Goal: Task Accomplishment & Management: Manage account settings

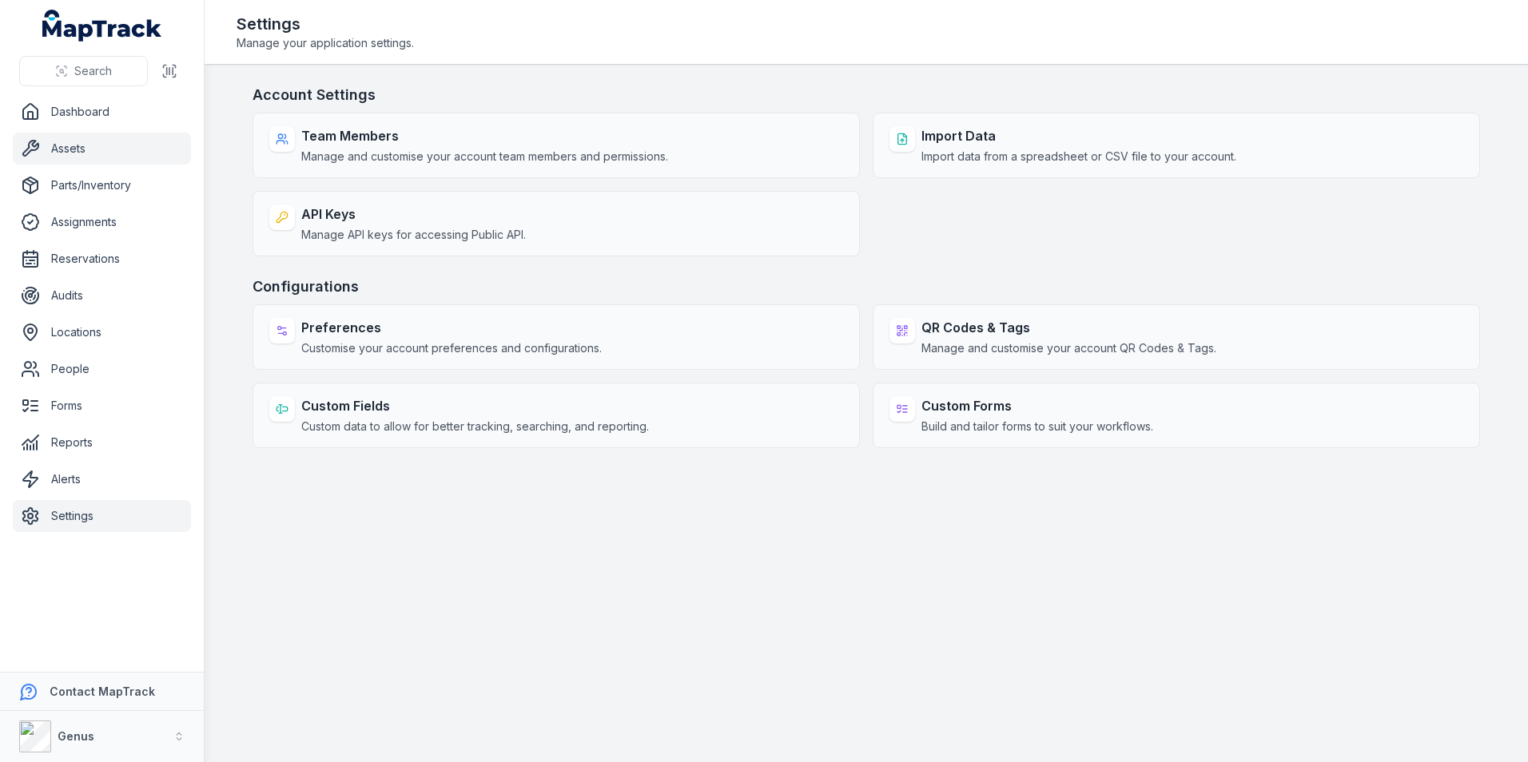
click at [73, 150] on link "Assets" at bounding box center [102, 149] width 178 height 32
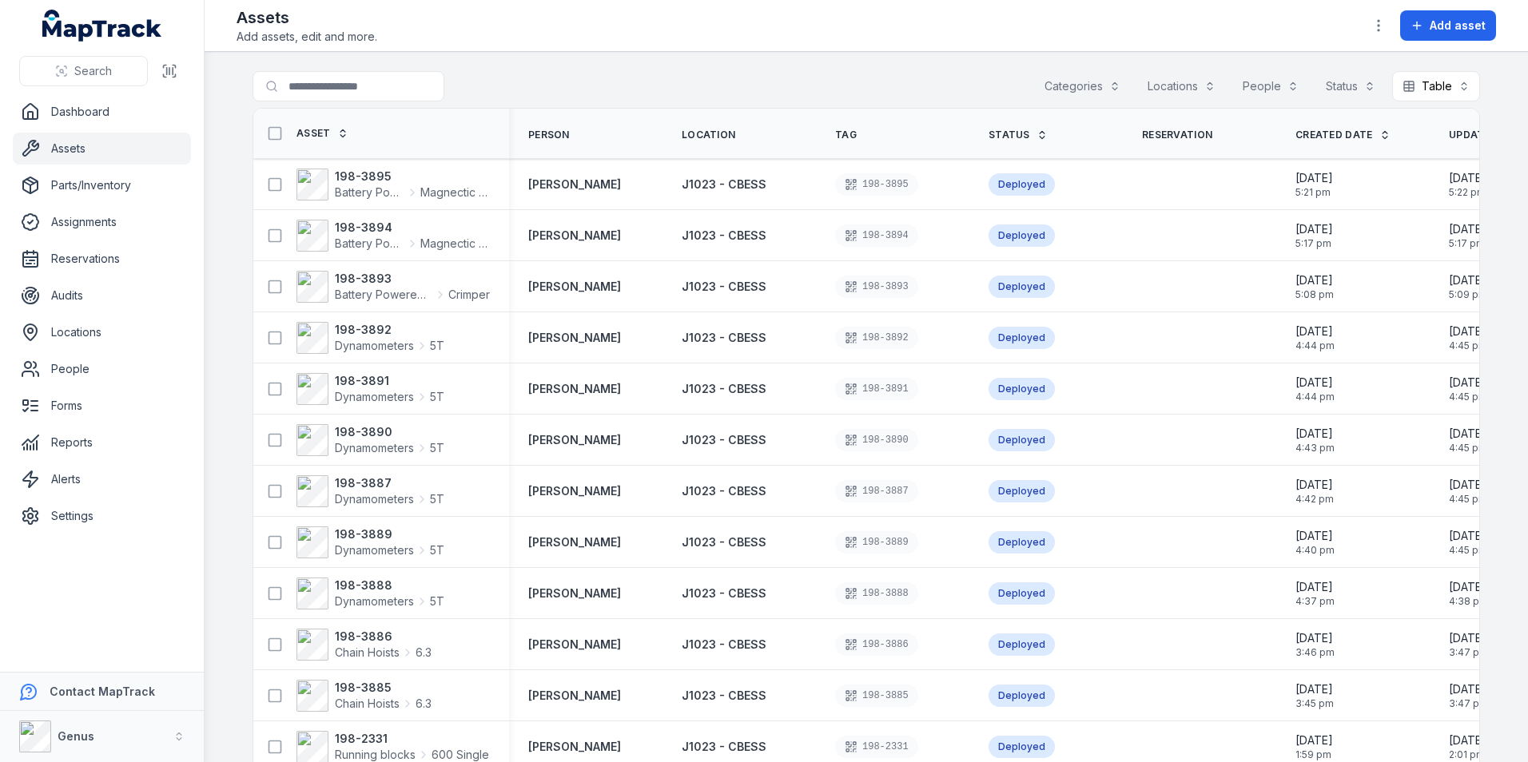
click at [1074, 79] on button "Categories" at bounding box center [1082, 86] width 97 height 30
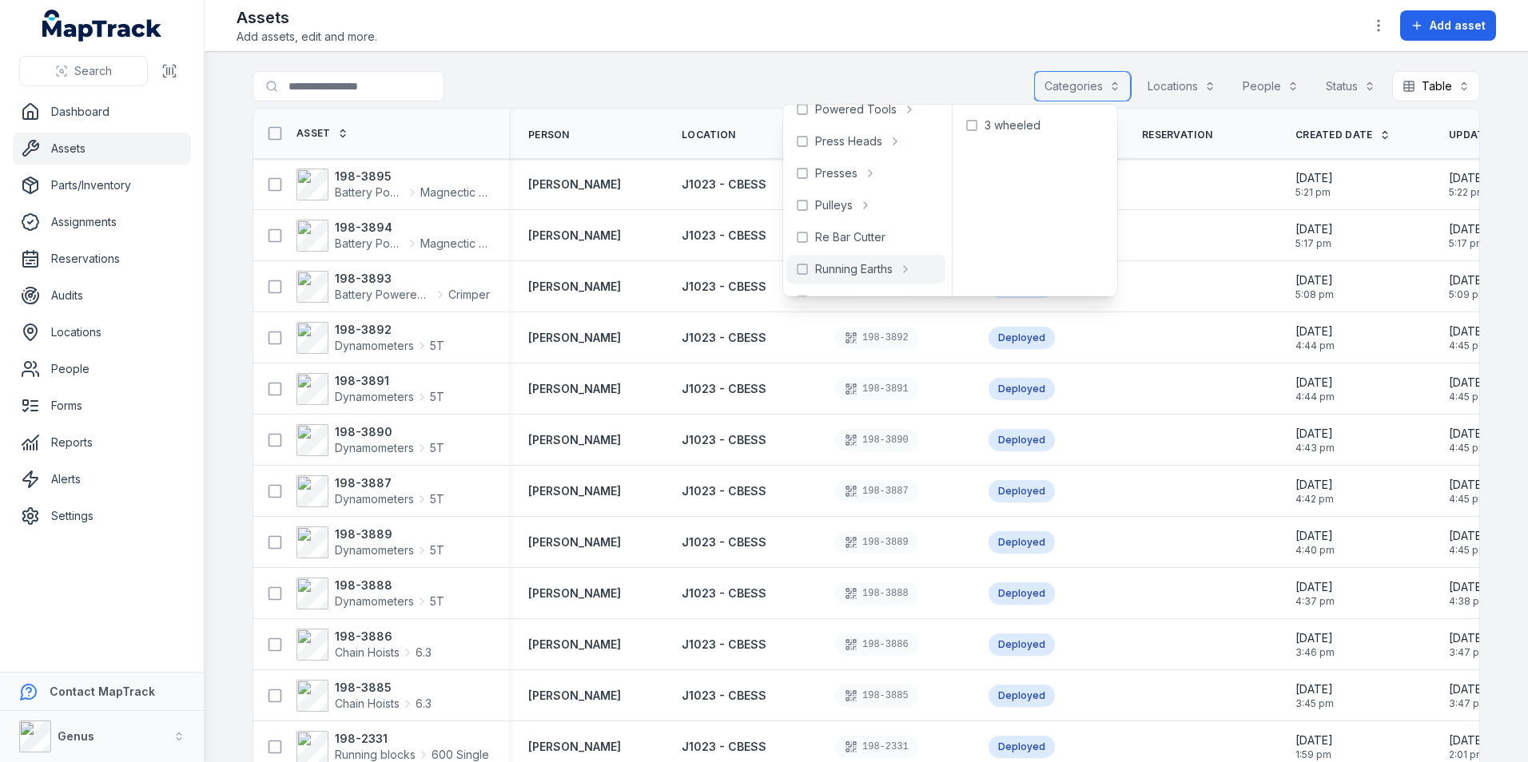
scroll to position [959, 0]
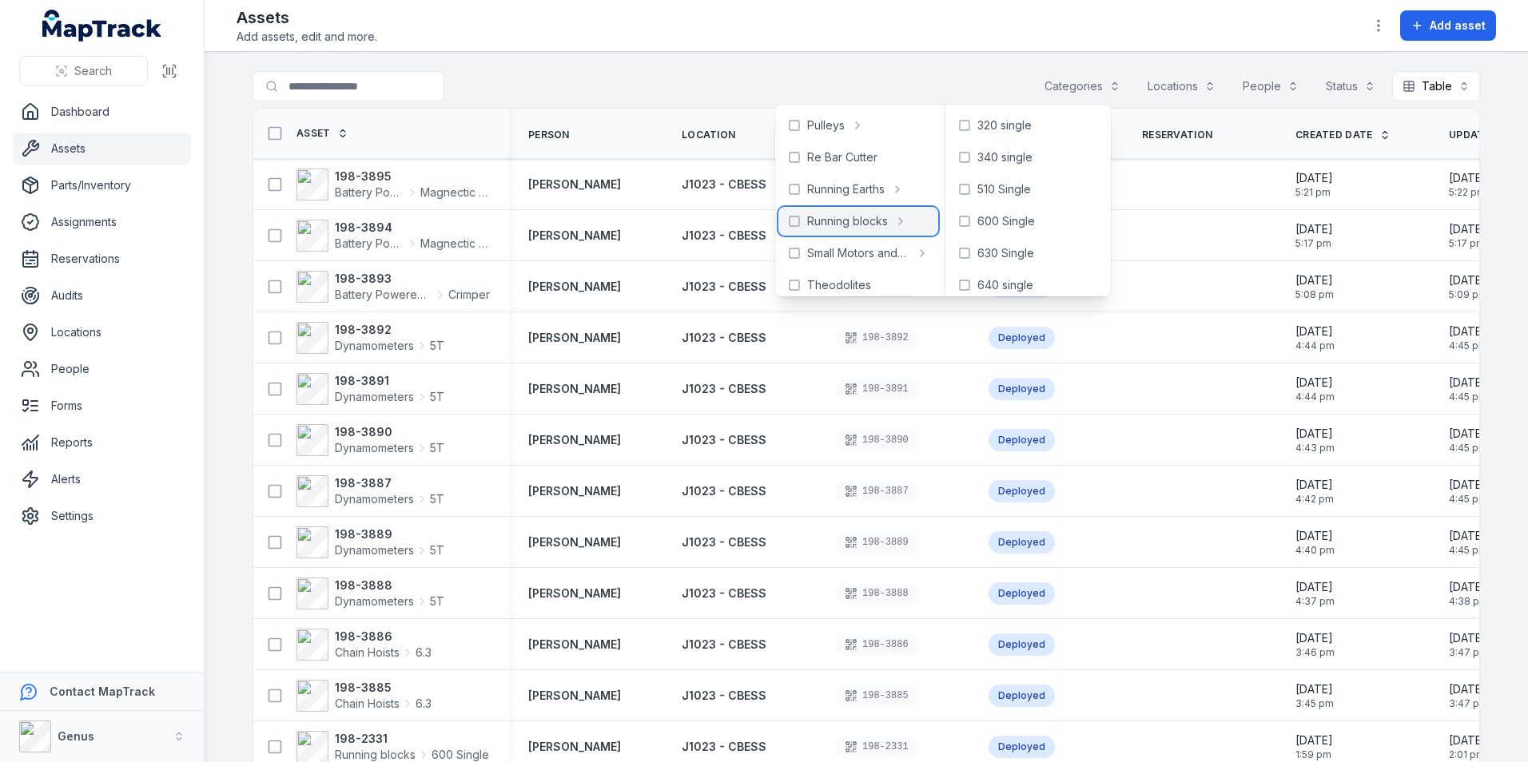
click at [816, 217] on span "Running blocks" at bounding box center [847, 221] width 81 height 16
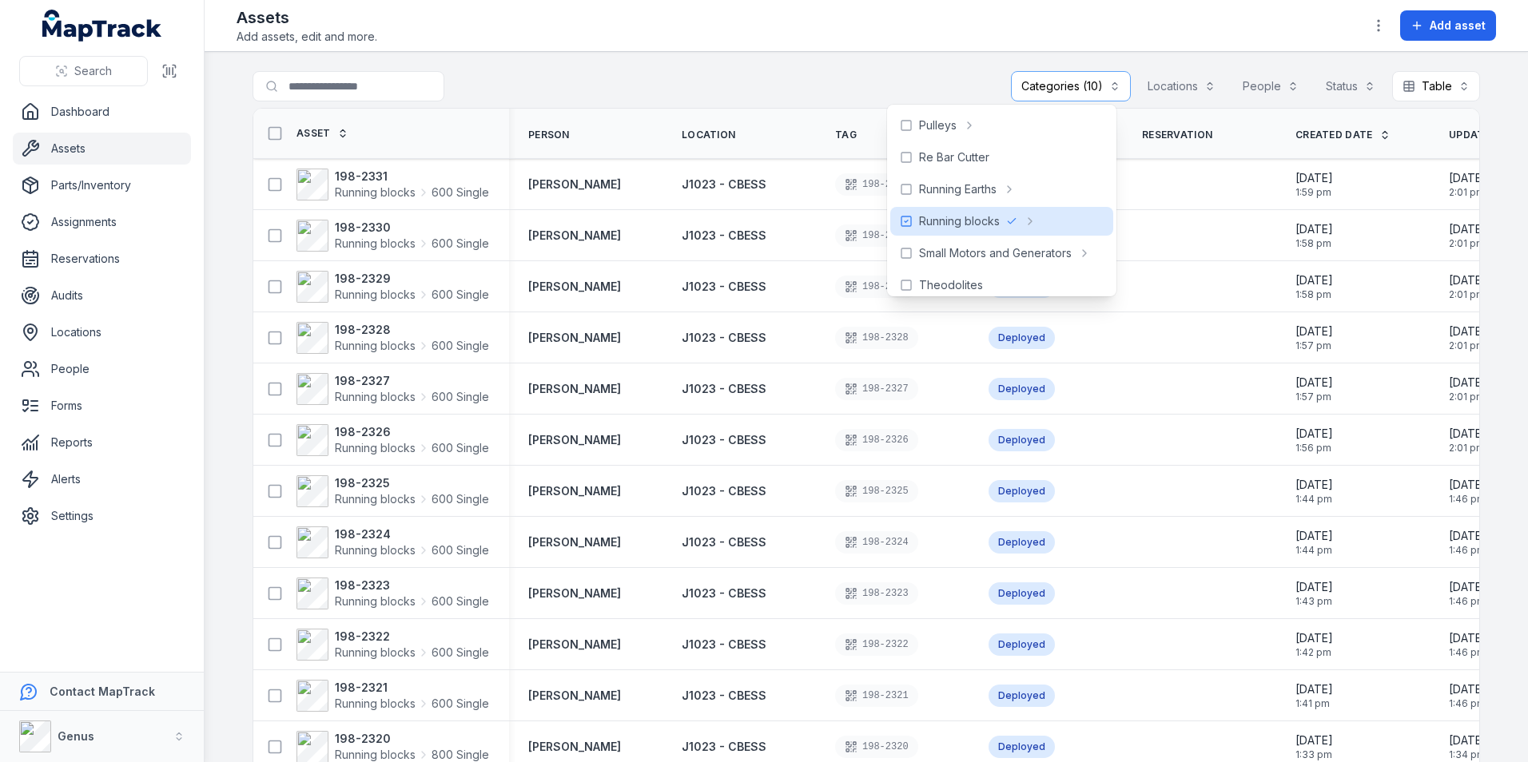
click at [937, 79] on div "**********" at bounding box center [867, 89] width 1228 height 37
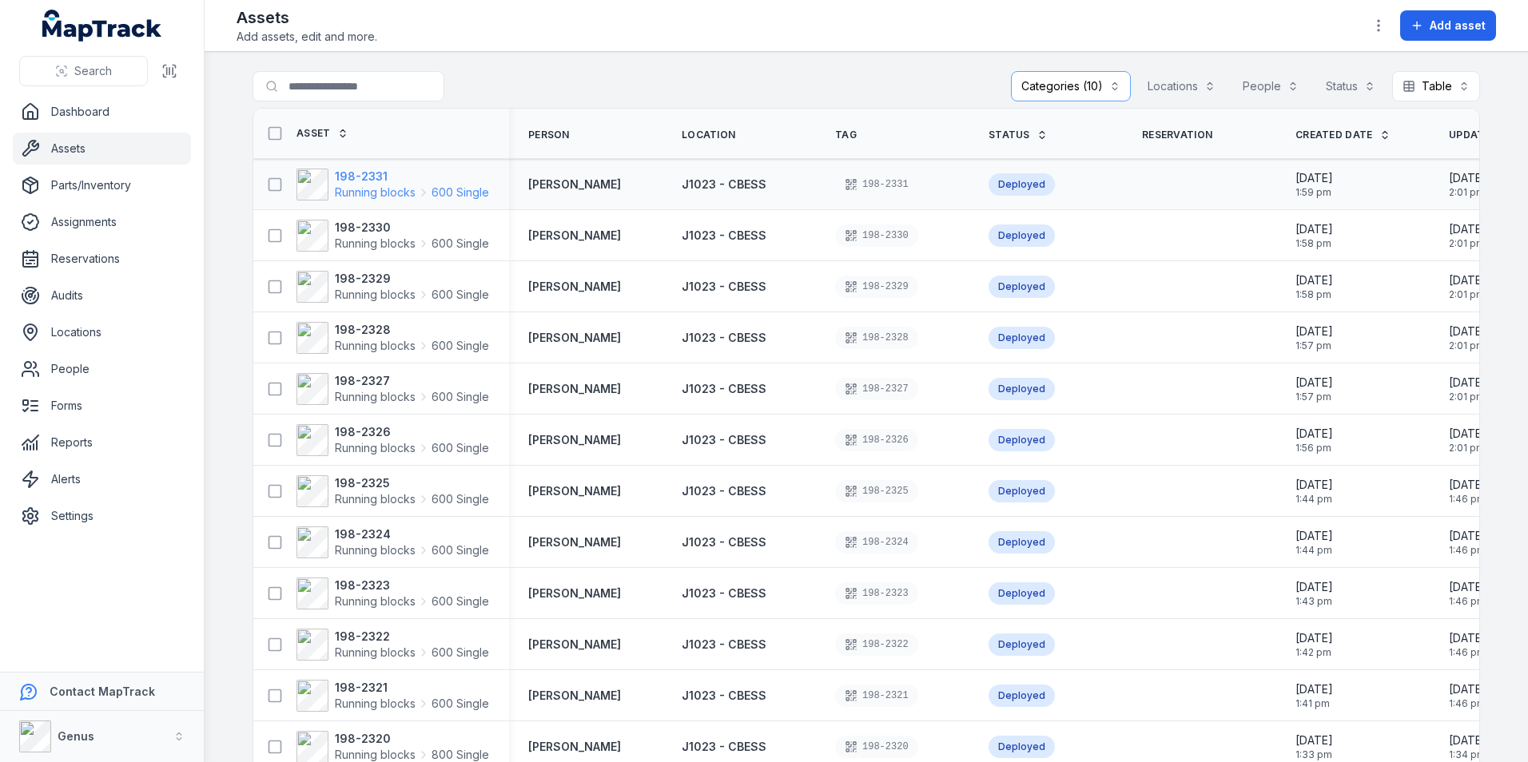
click at [345, 177] on strong "198-2331" at bounding box center [412, 177] width 154 height 16
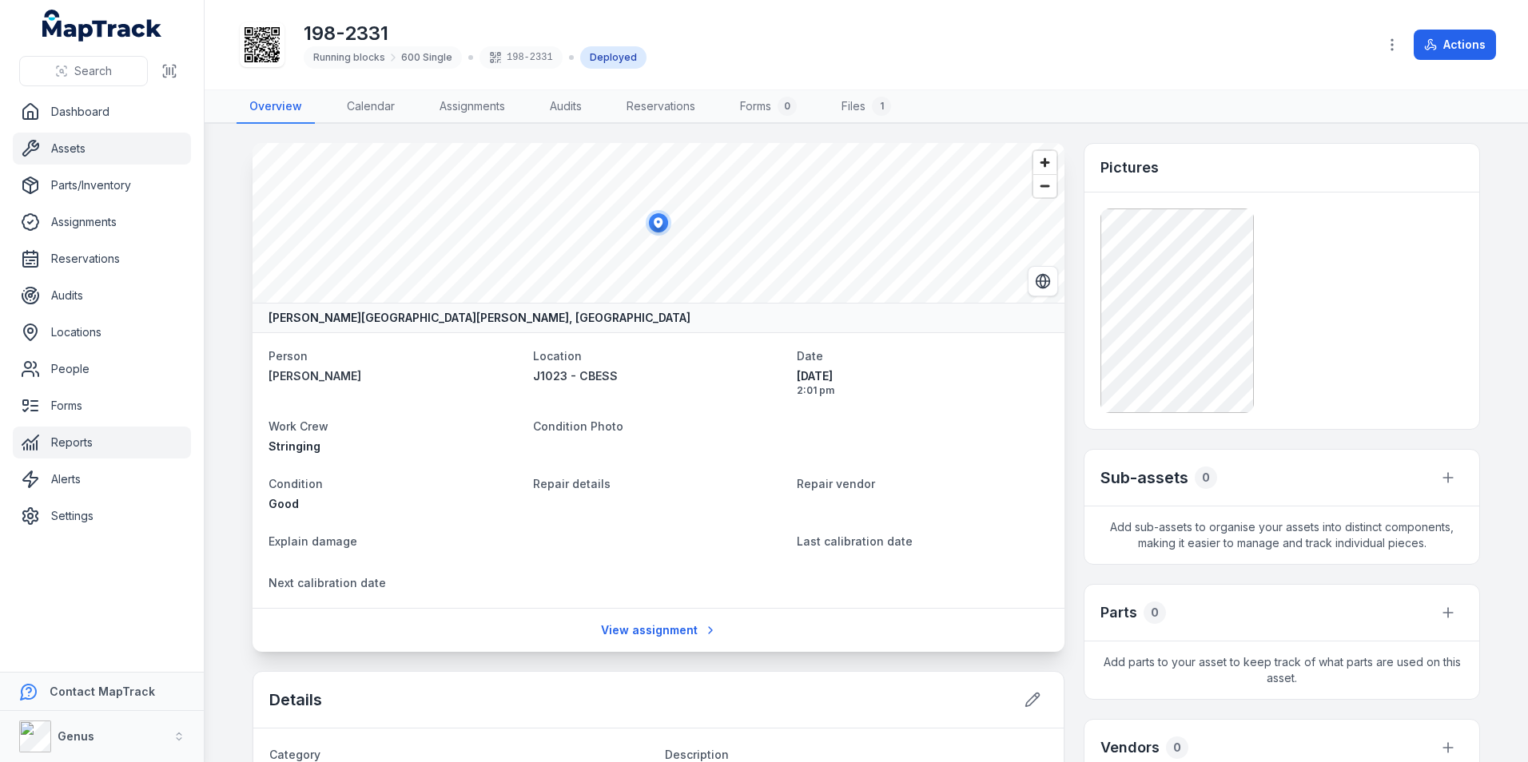
click at [70, 439] on link "Reports" at bounding box center [102, 443] width 178 height 32
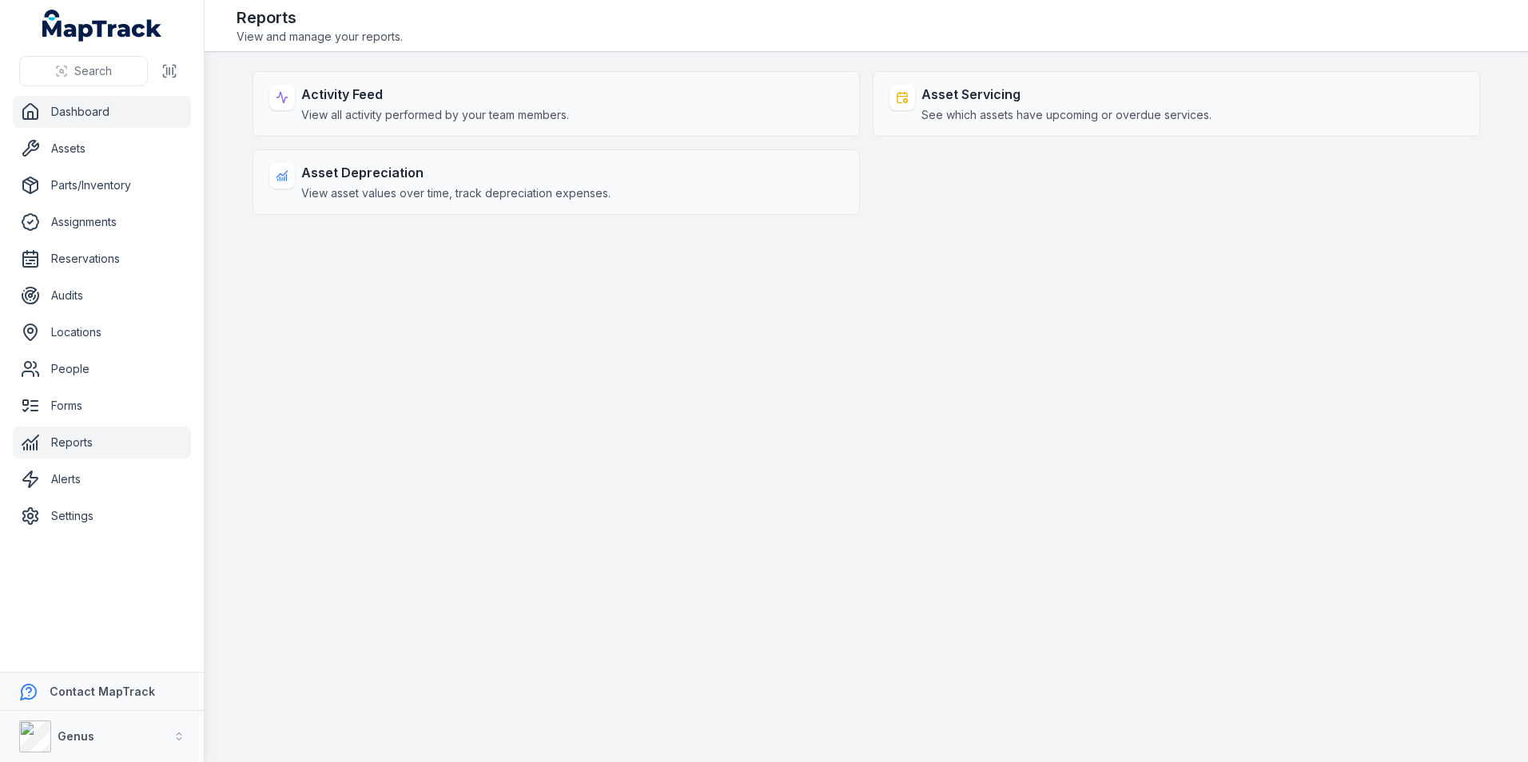
click at [92, 105] on link "Dashboard" at bounding box center [102, 112] width 178 height 32
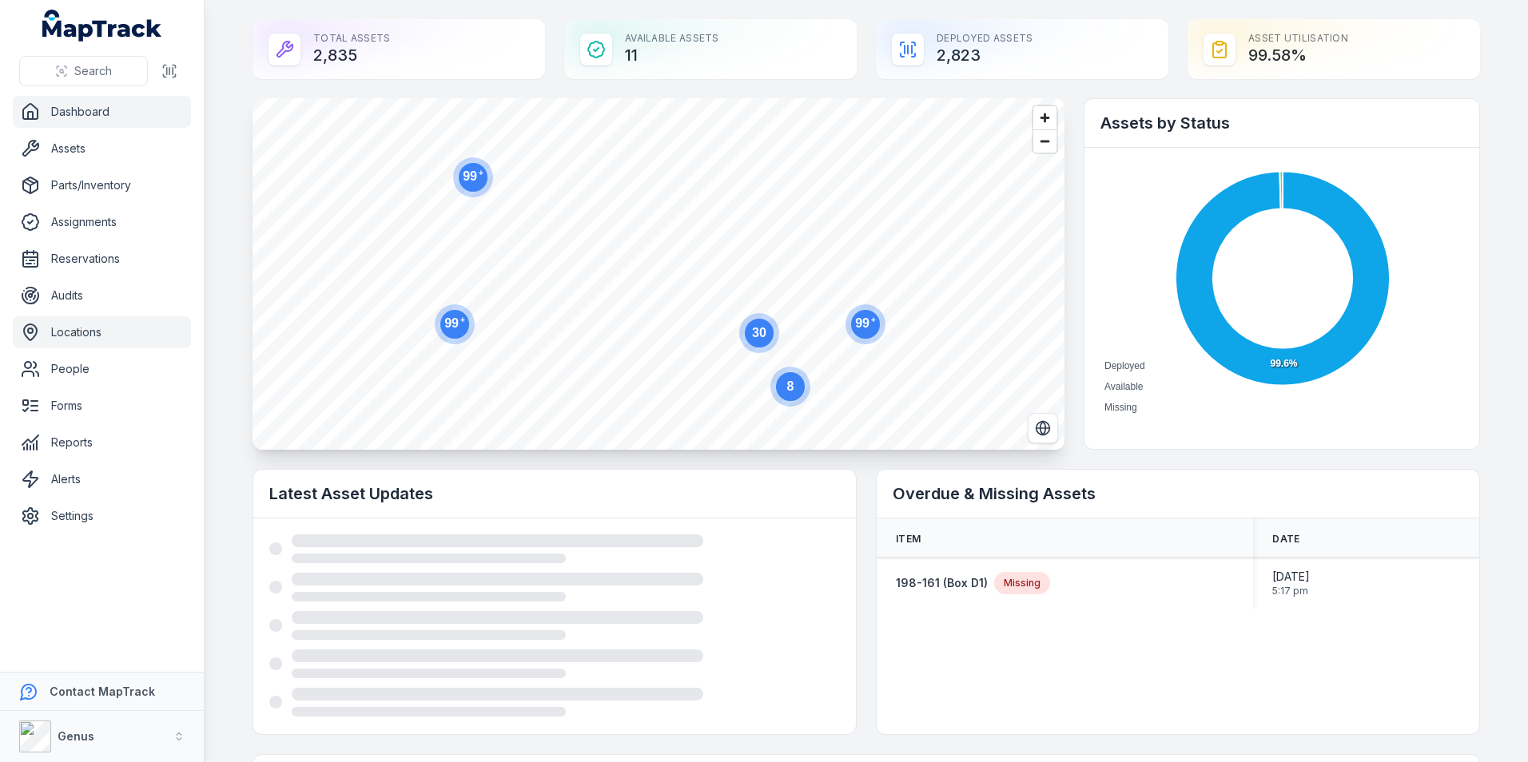
click at [80, 324] on link "Locations" at bounding box center [102, 332] width 178 height 32
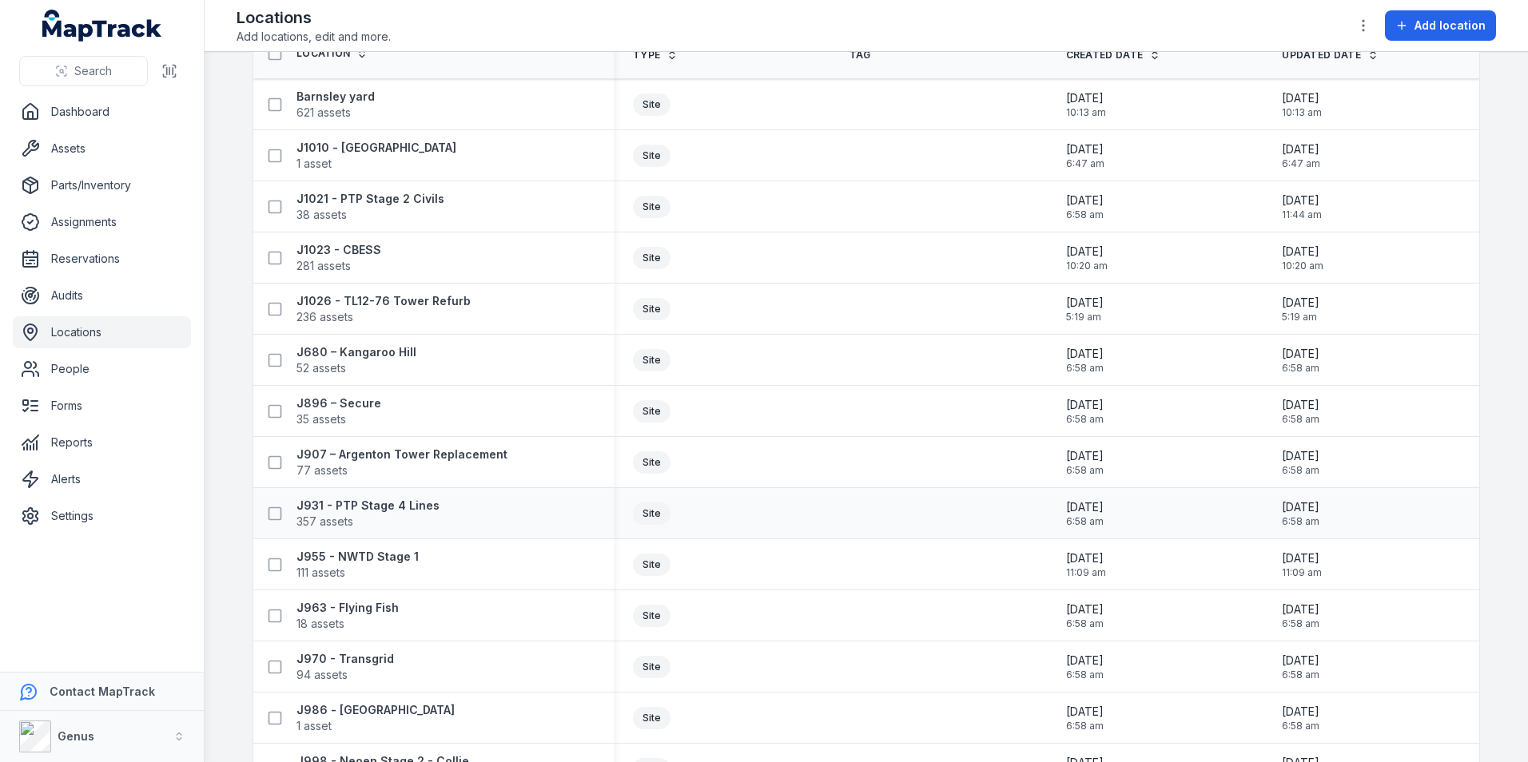
scroll to position [240, 0]
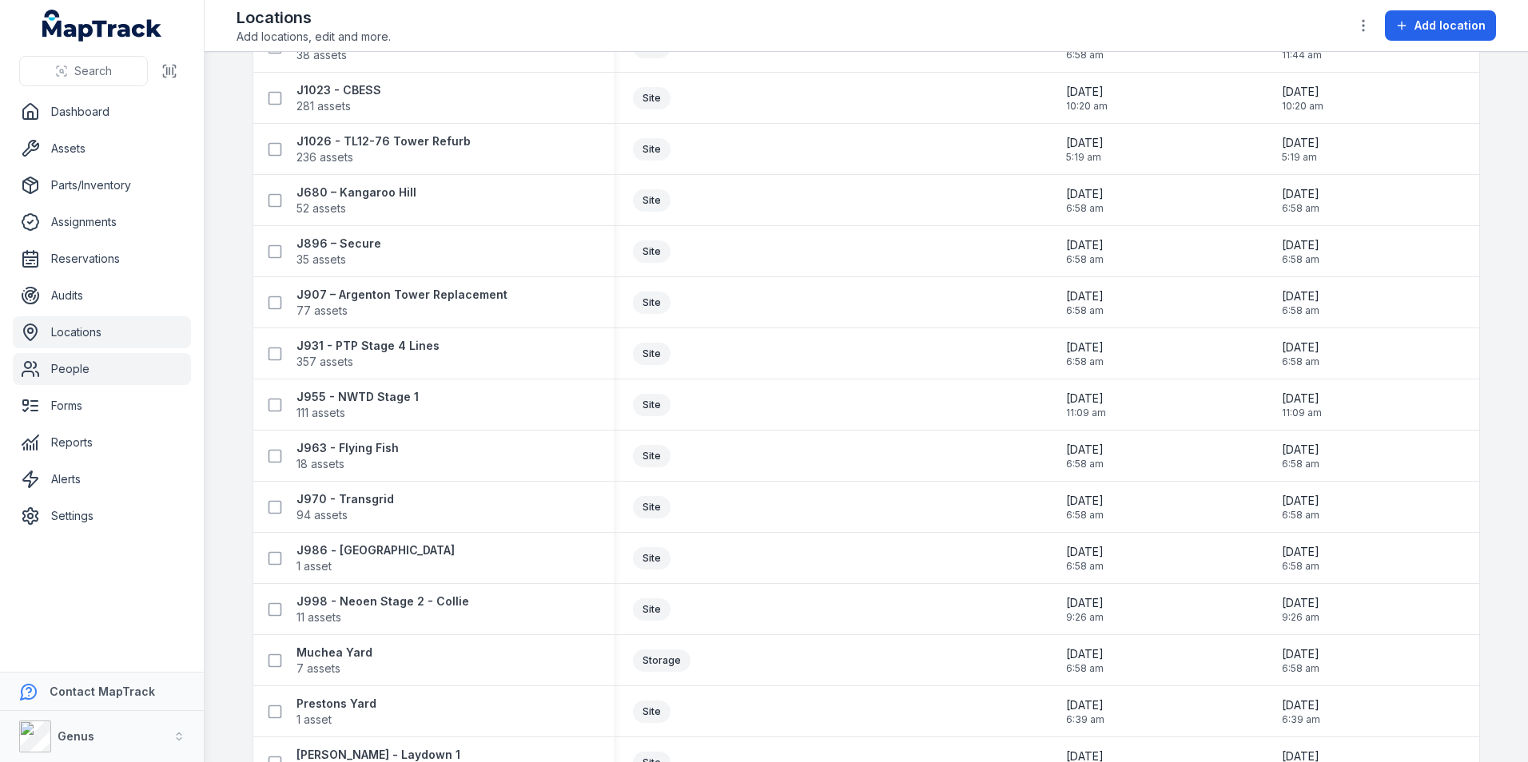
click at [58, 361] on link "People" at bounding box center [102, 369] width 178 height 32
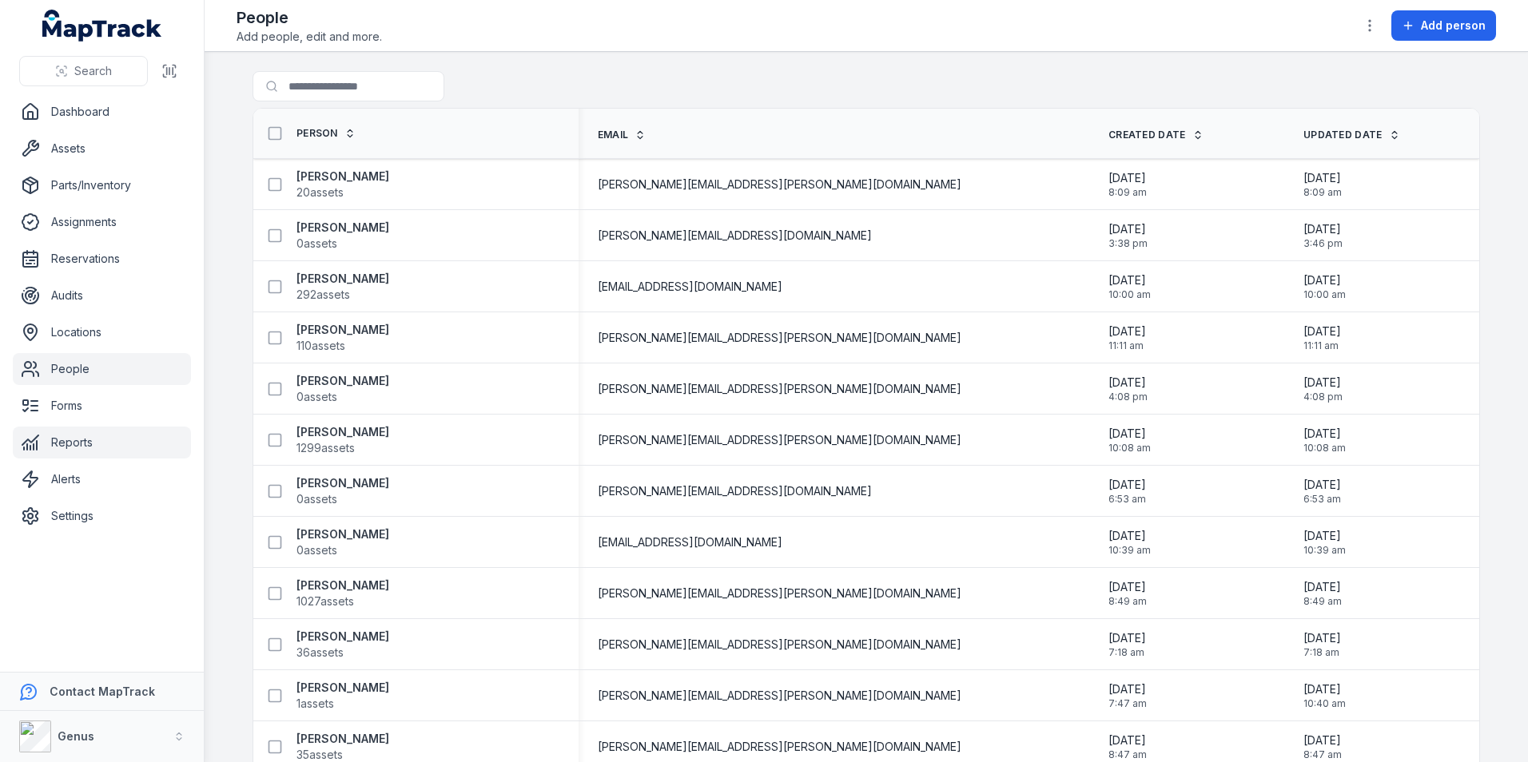
click at [62, 440] on link "Reports" at bounding box center [102, 443] width 178 height 32
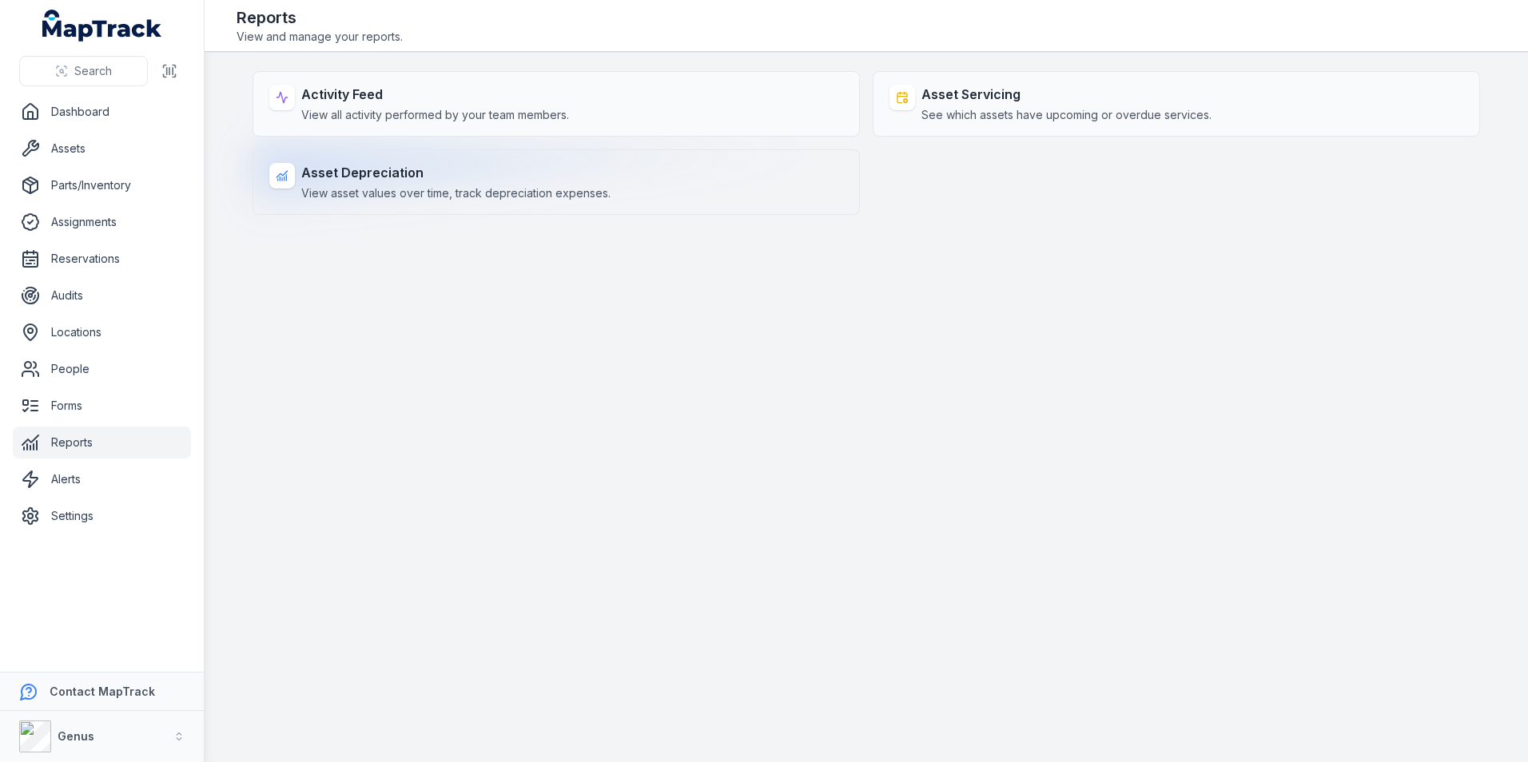
click at [603, 183] on div "Asset Depreciation View asset values over time, track depreciation expenses." at bounding box center [455, 182] width 309 height 38
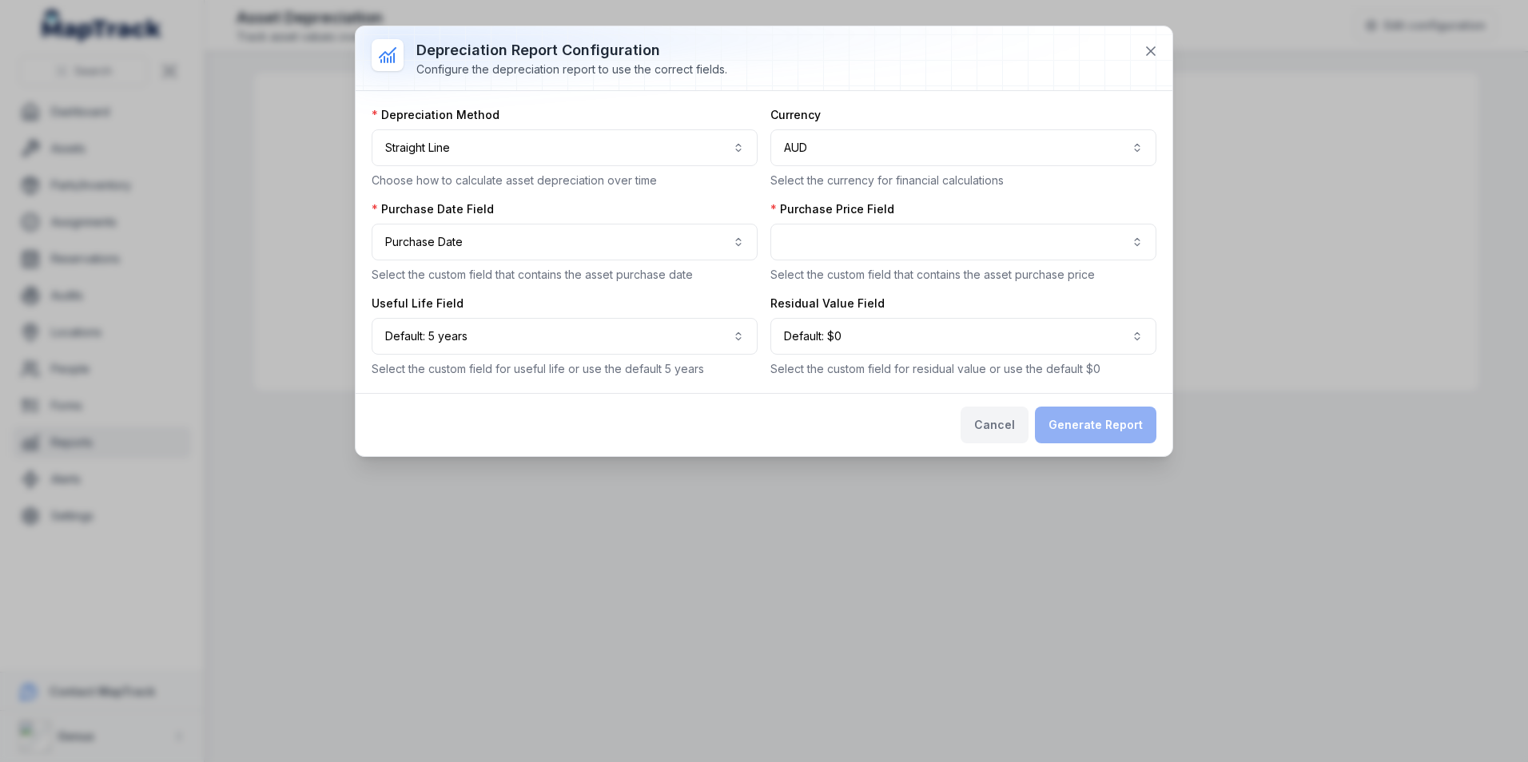
click at [1005, 418] on button "Cancel" at bounding box center [995, 425] width 68 height 37
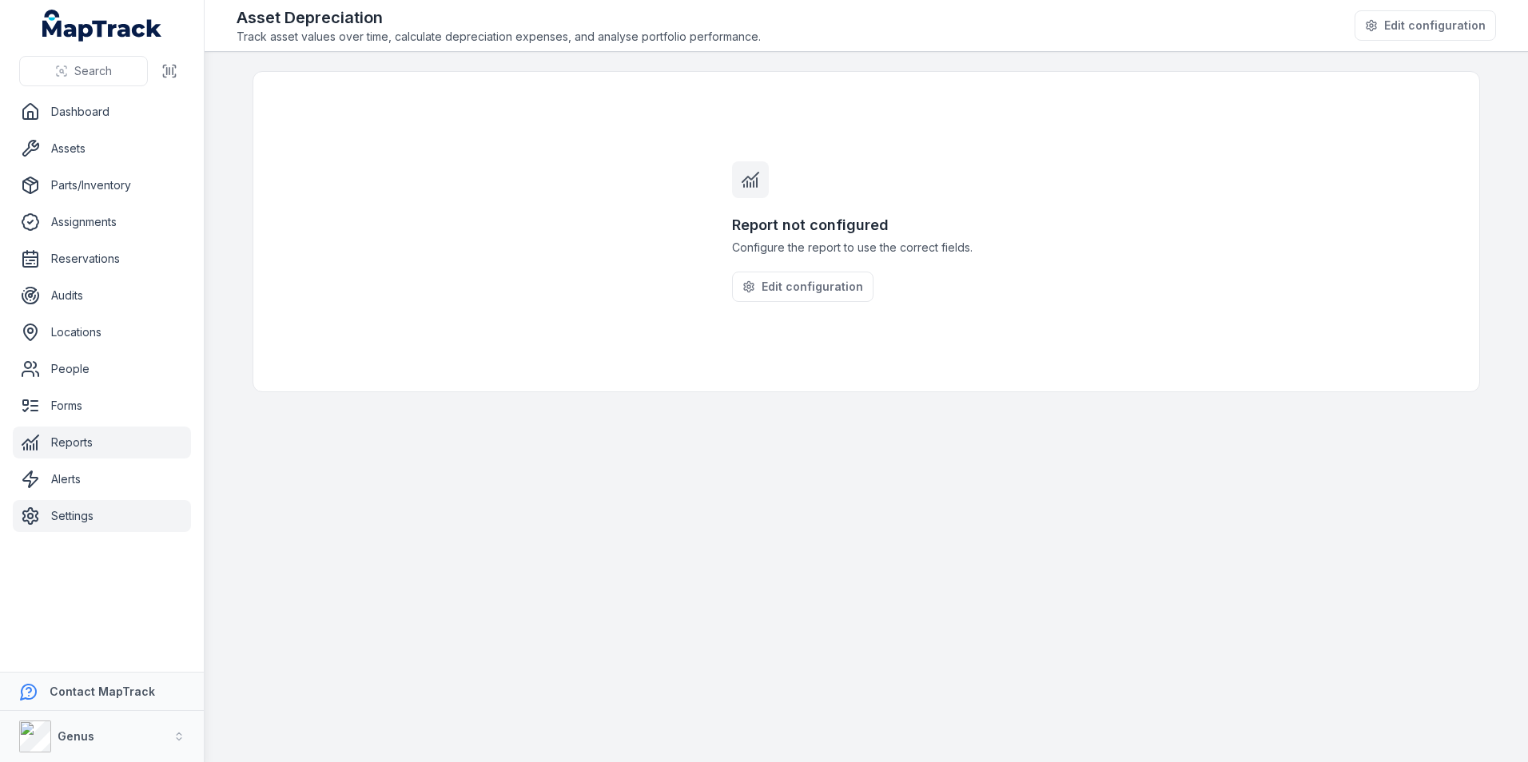
click at [67, 516] on link "Settings" at bounding box center [102, 516] width 178 height 32
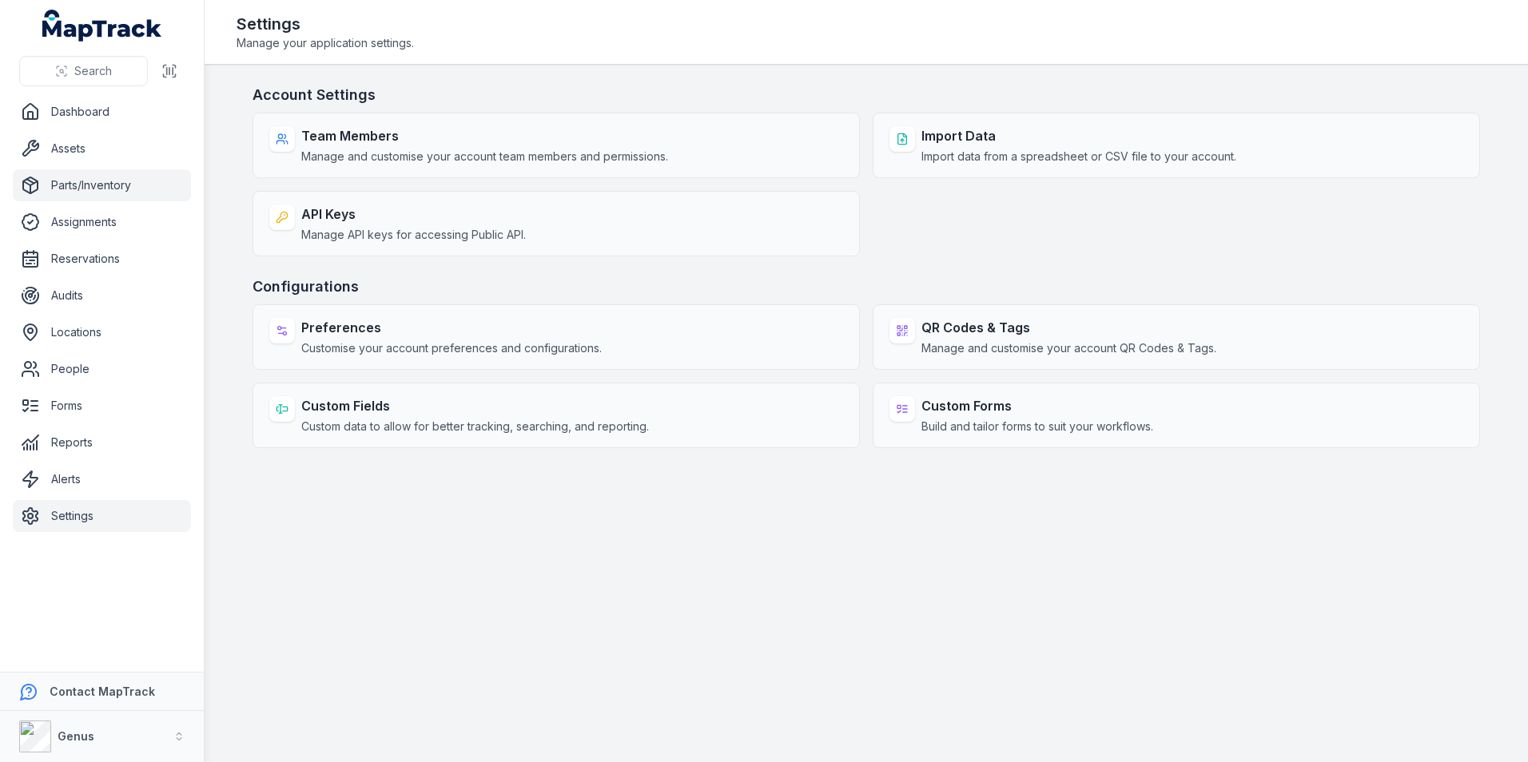
click at [81, 179] on link "Parts/Inventory" at bounding box center [102, 185] width 178 height 32
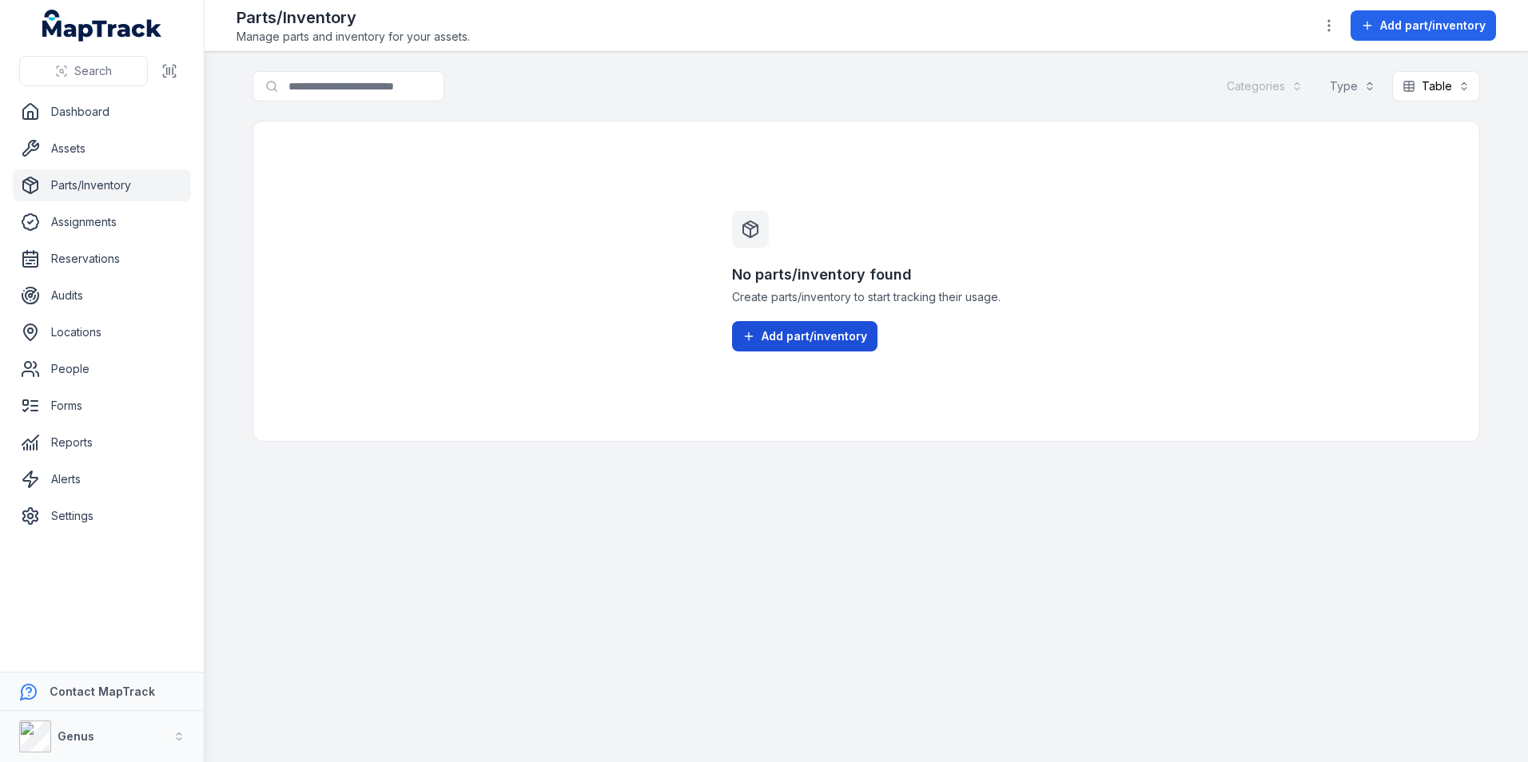
click at [802, 343] on span "Add part/inventory" at bounding box center [814, 336] width 105 height 16
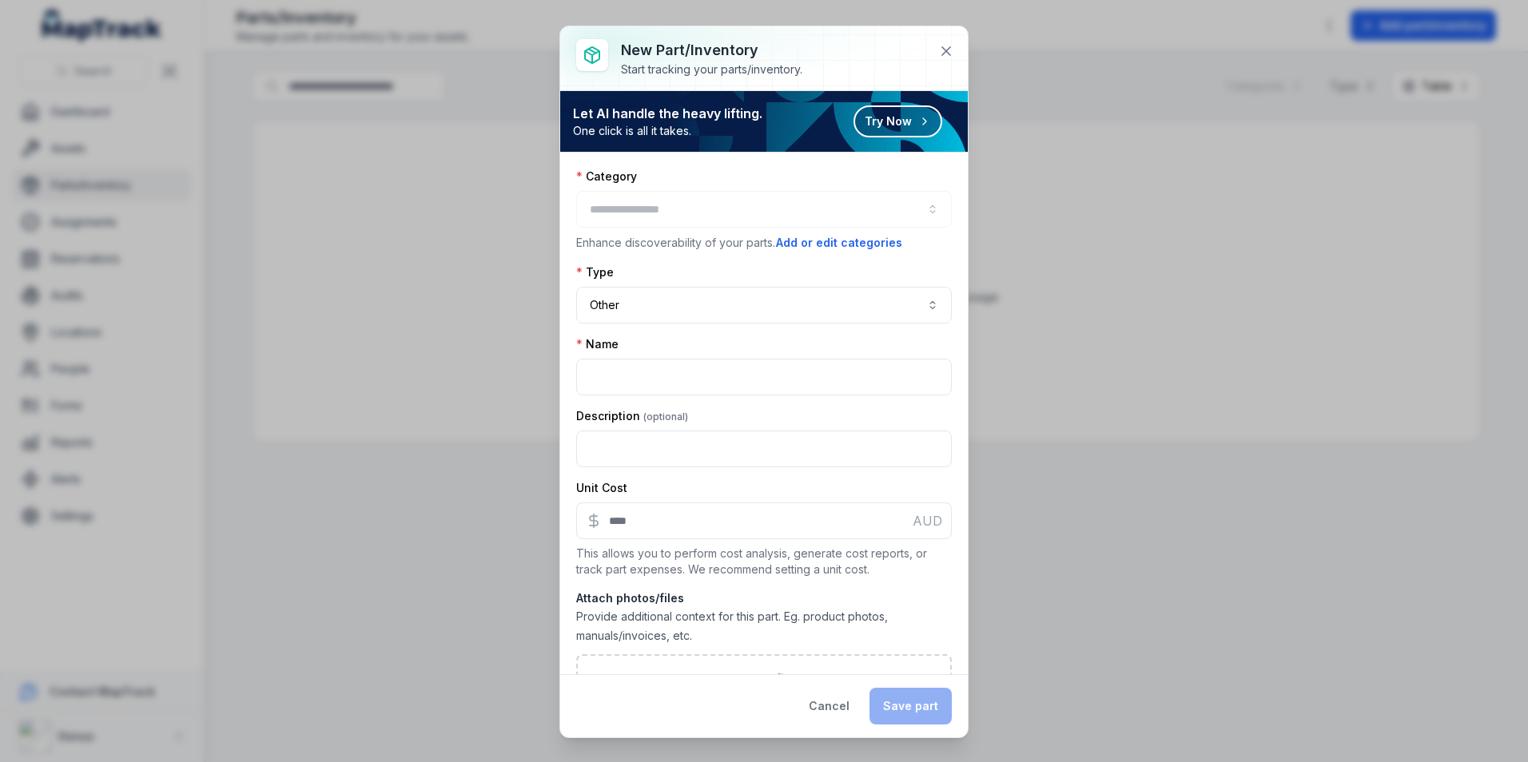
click at [730, 224] on div at bounding box center [764, 209] width 376 height 37
click at [830, 702] on button "Cancel" at bounding box center [829, 706] width 68 height 37
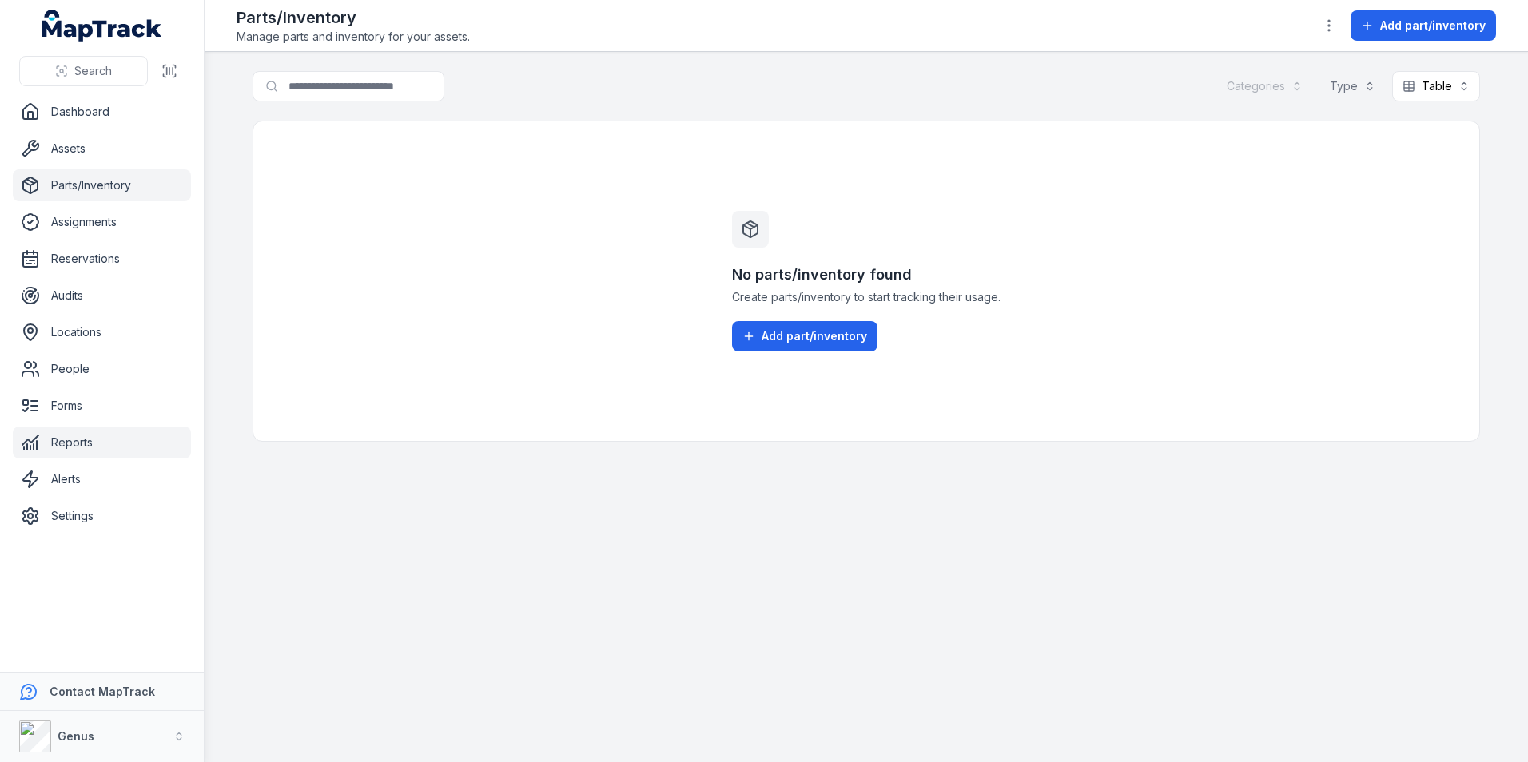
click at [65, 443] on link "Reports" at bounding box center [102, 443] width 178 height 32
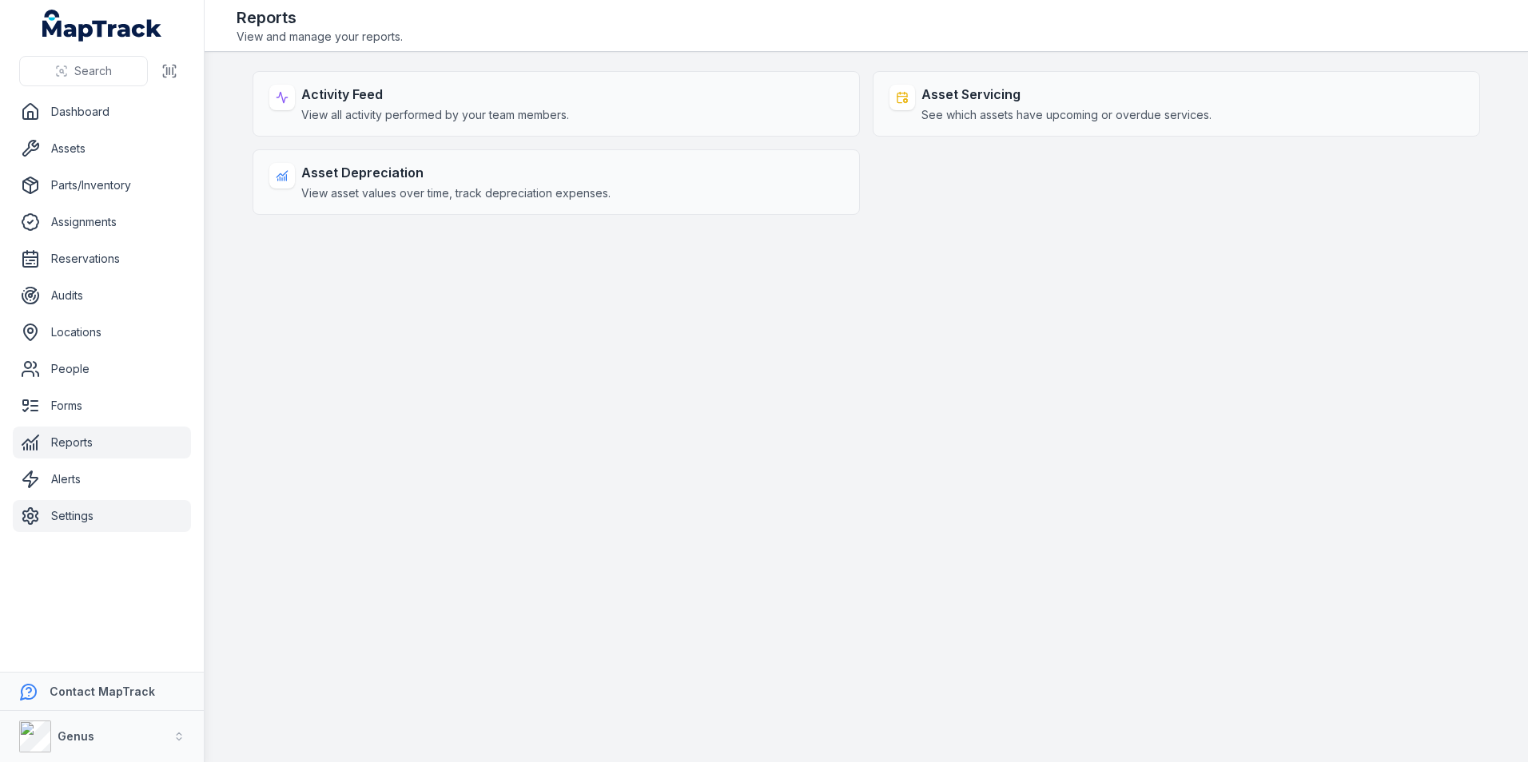
click at [76, 514] on link "Settings" at bounding box center [102, 516] width 178 height 32
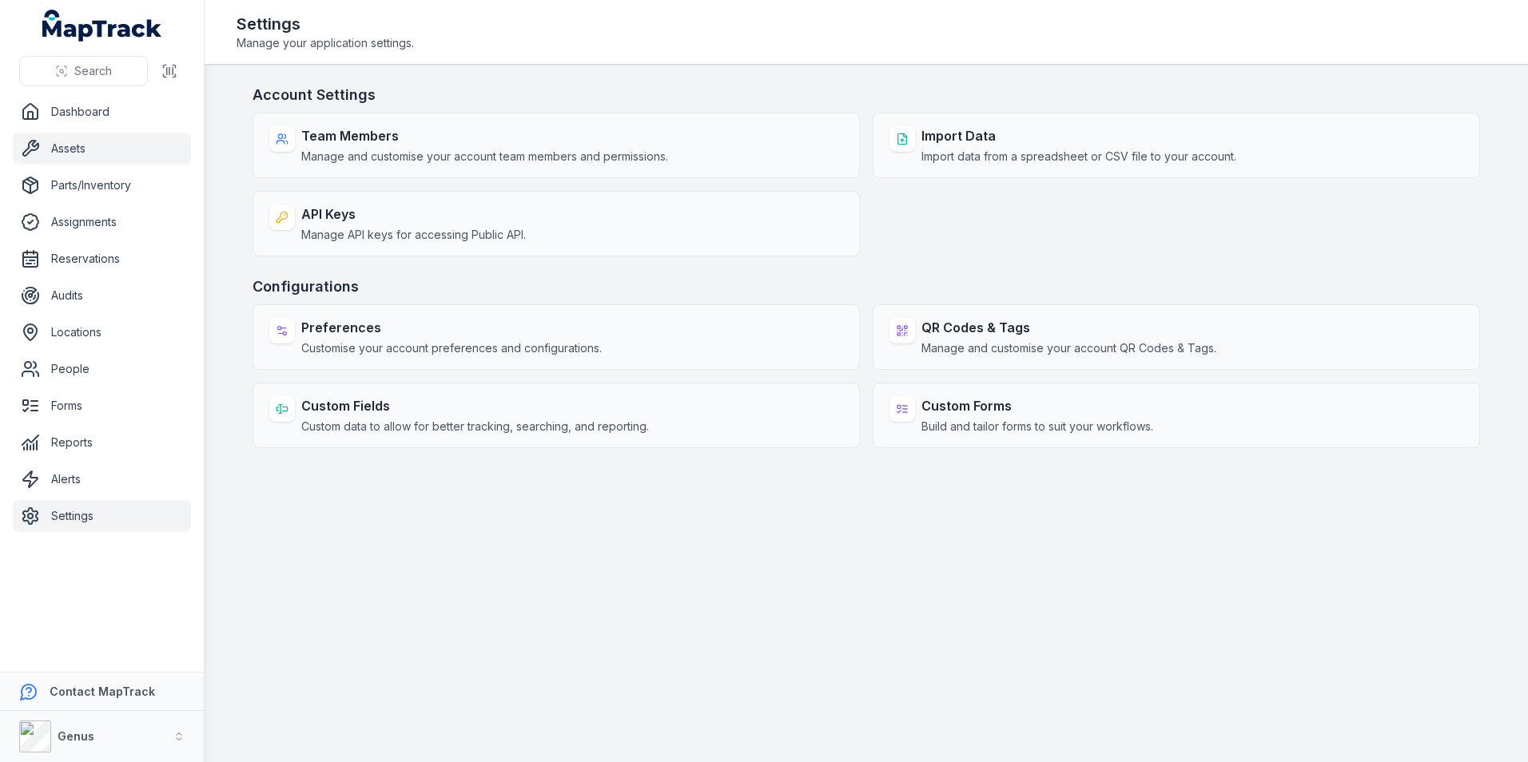
click at [67, 144] on link "Assets" at bounding box center [102, 149] width 178 height 32
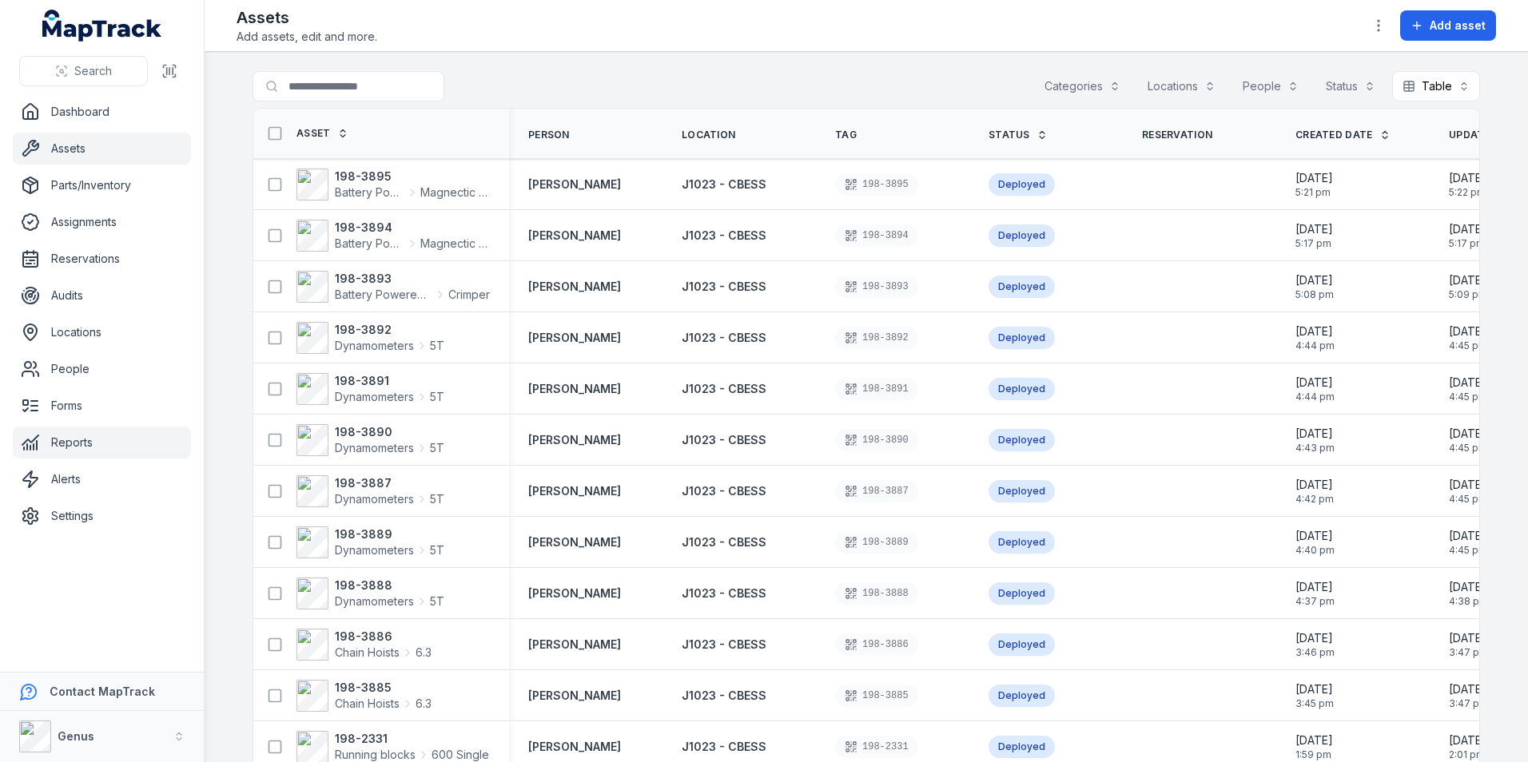
click at [86, 437] on link "Reports" at bounding box center [102, 443] width 178 height 32
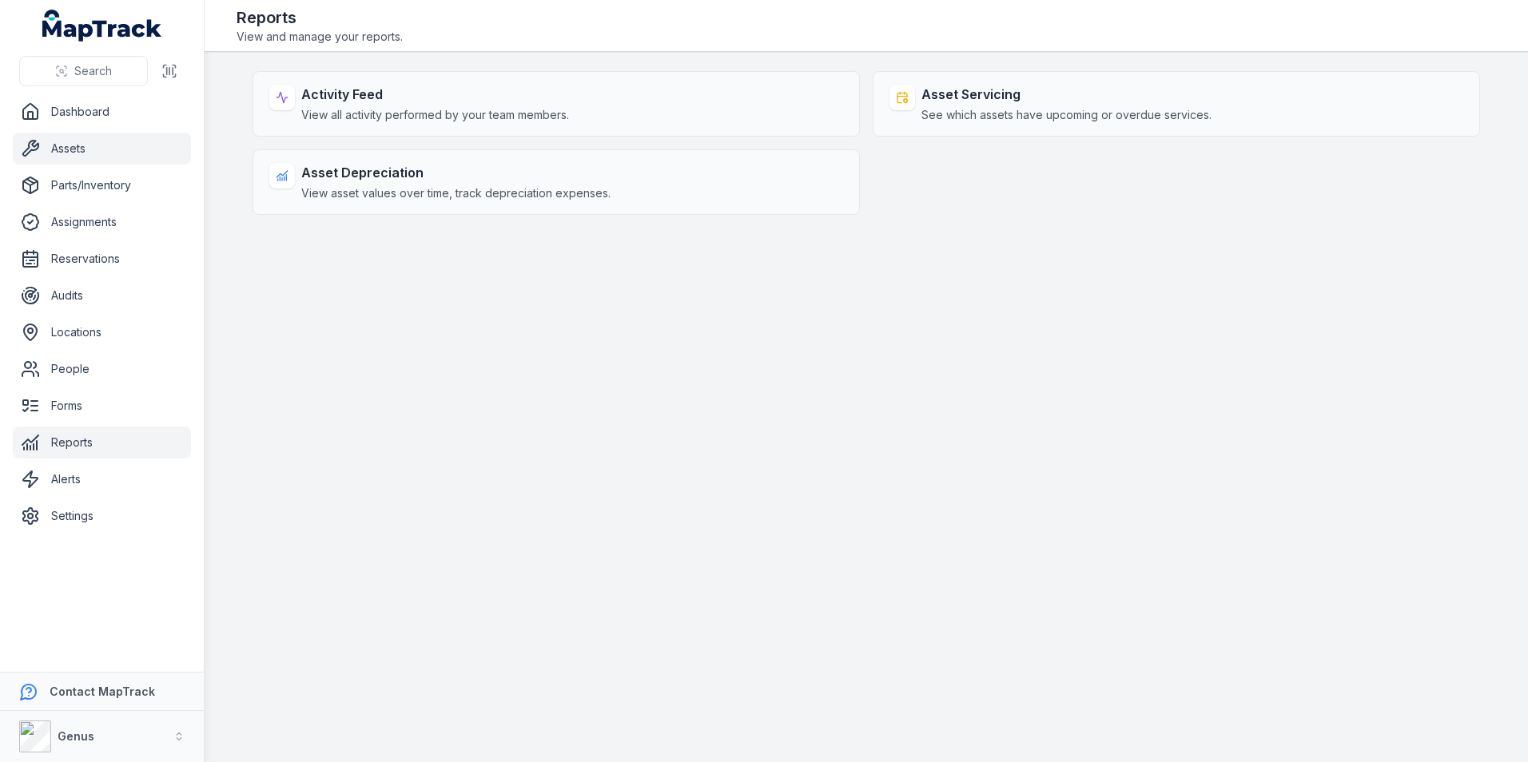
click at [63, 142] on link "Assets" at bounding box center [102, 149] width 178 height 32
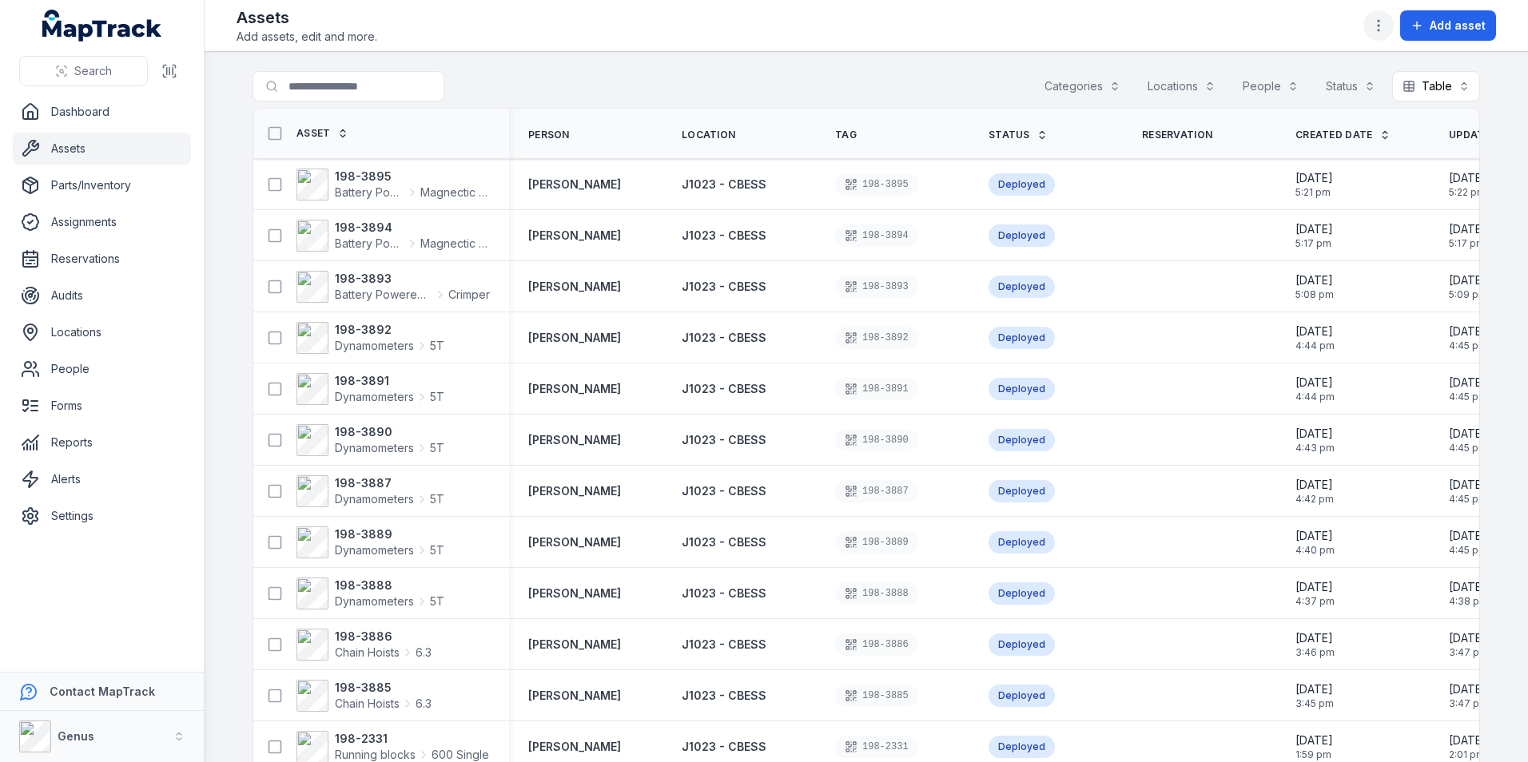
click at [1379, 18] on icon "button" at bounding box center [1379, 26] width 16 height 16
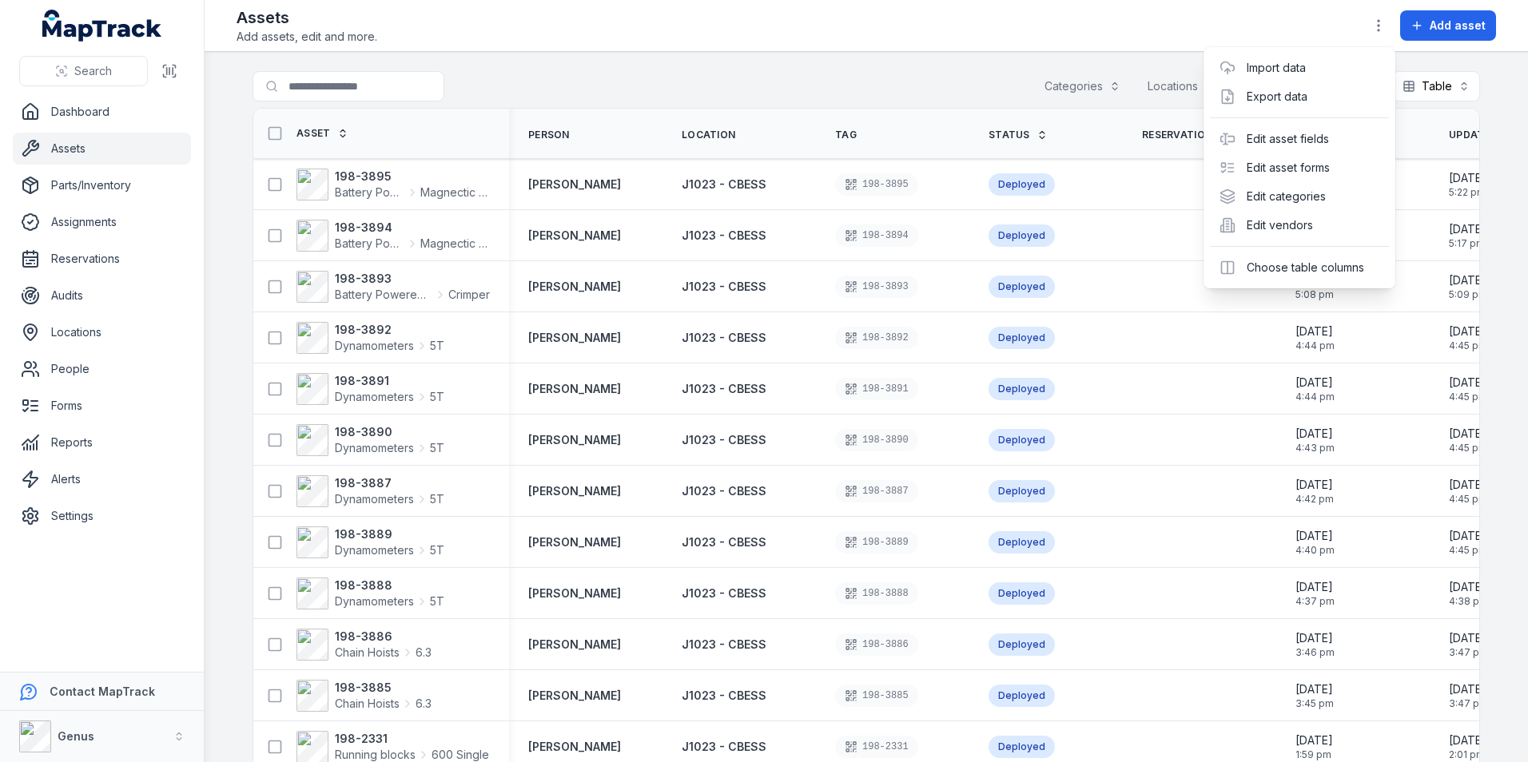
click at [1220, 24] on div "Assets Add assets, edit and more. Add asset" at bounding box center [867, 25] width 1260 height 38
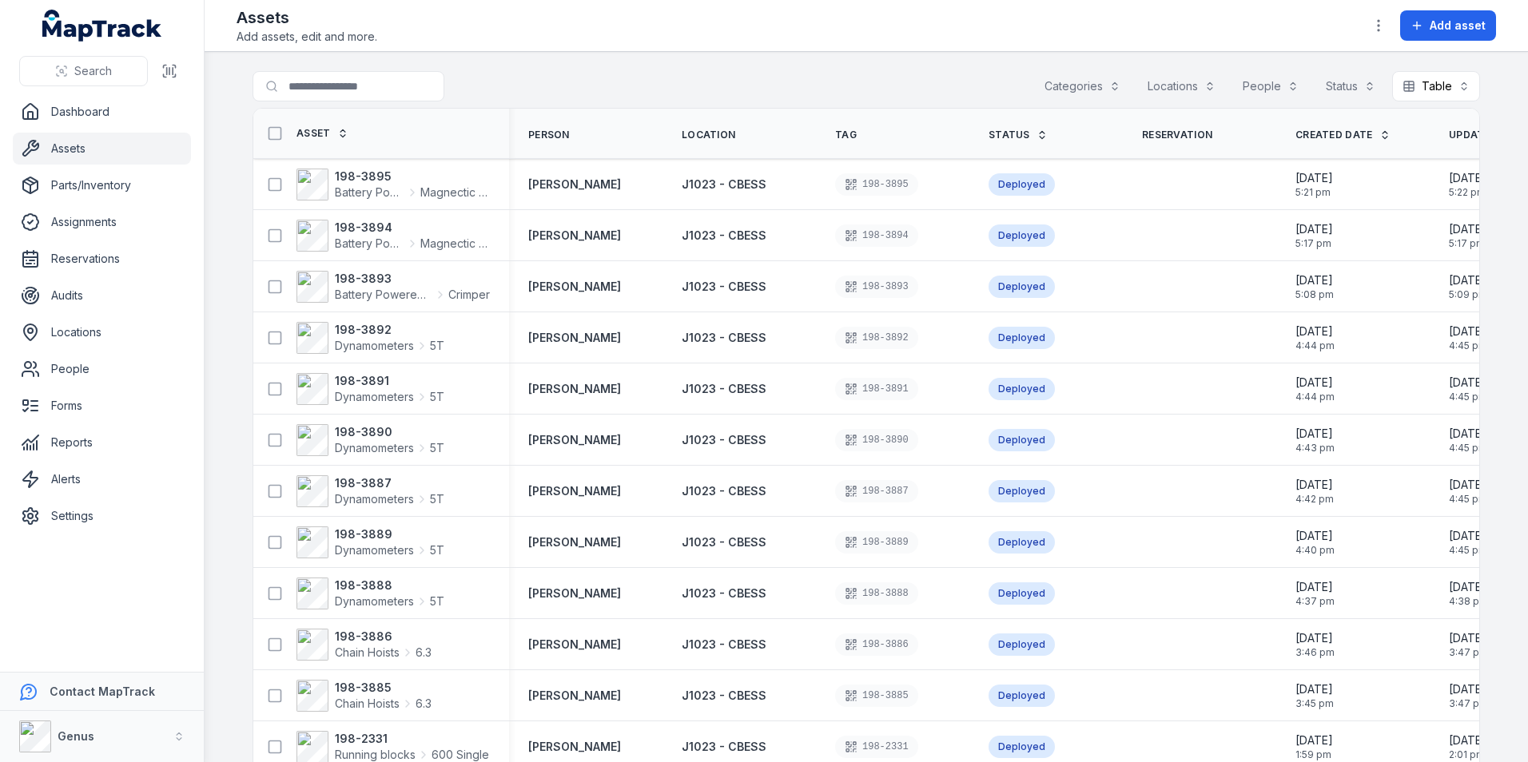
click at [1085, 81] on button "Categories" at bounding box center [1082, 86] width 97 height 30
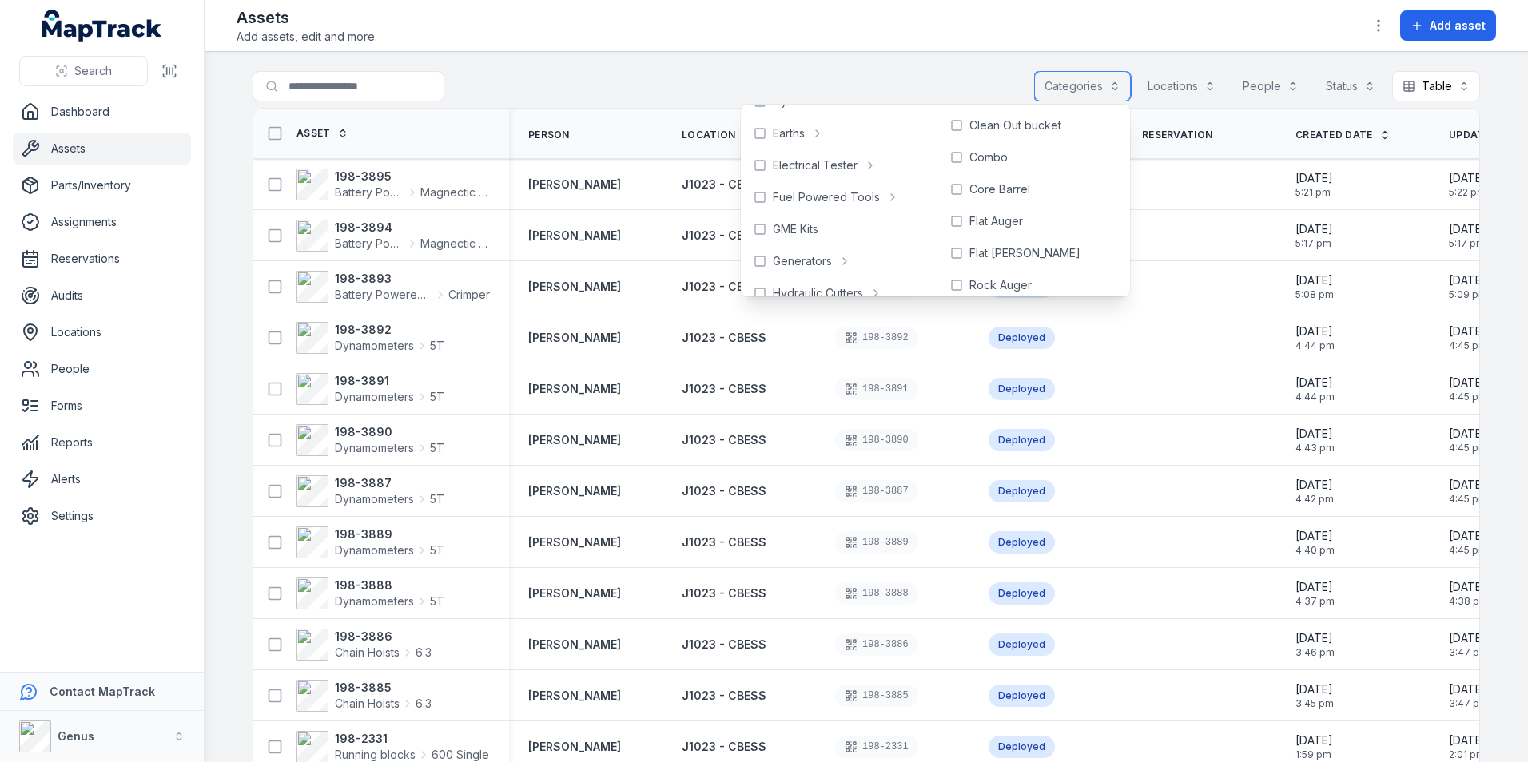
scroll to position [879, 0]
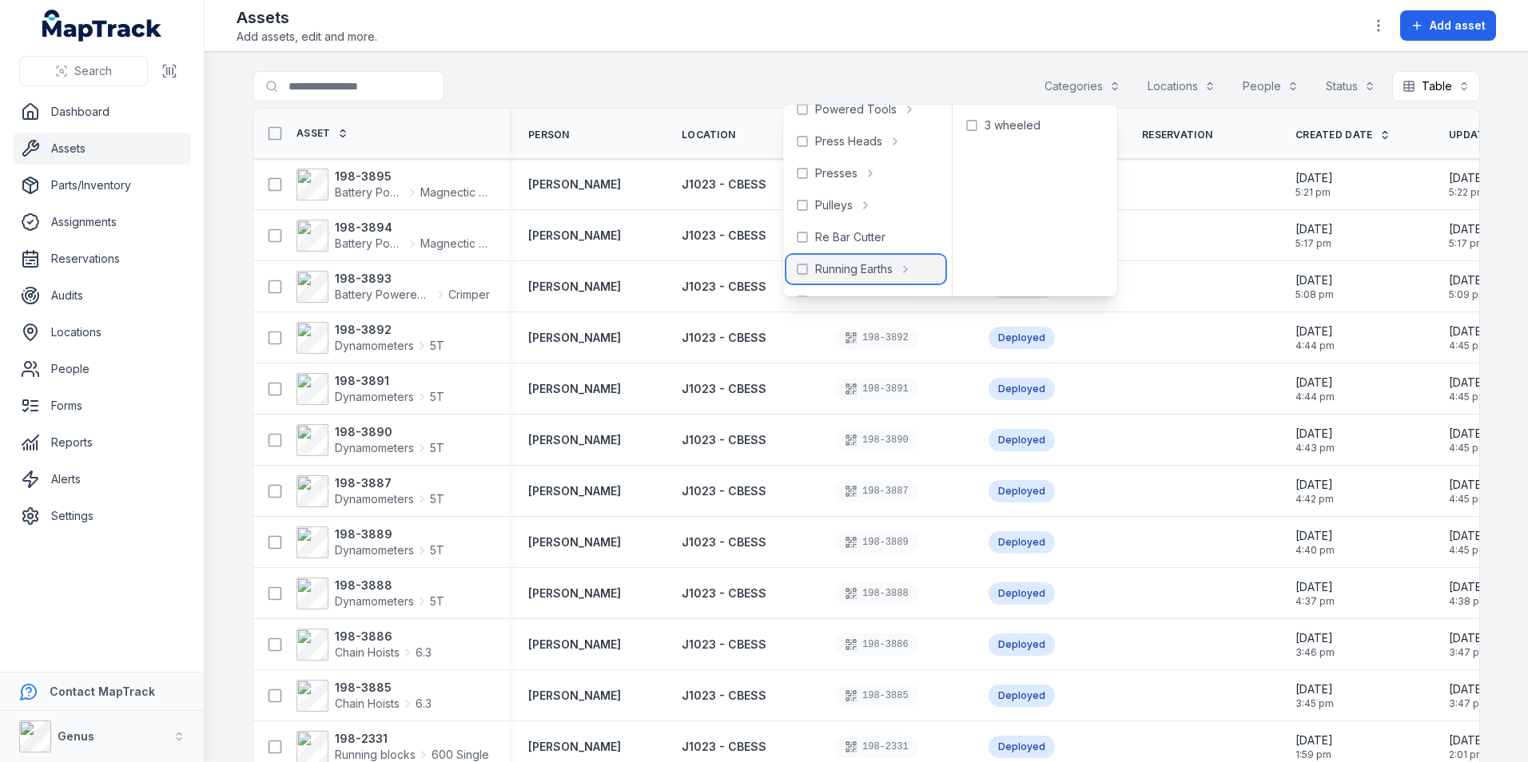
click at [839, 265] on span "Running Earths" at bounding box center [854, 269] width 78 height 16
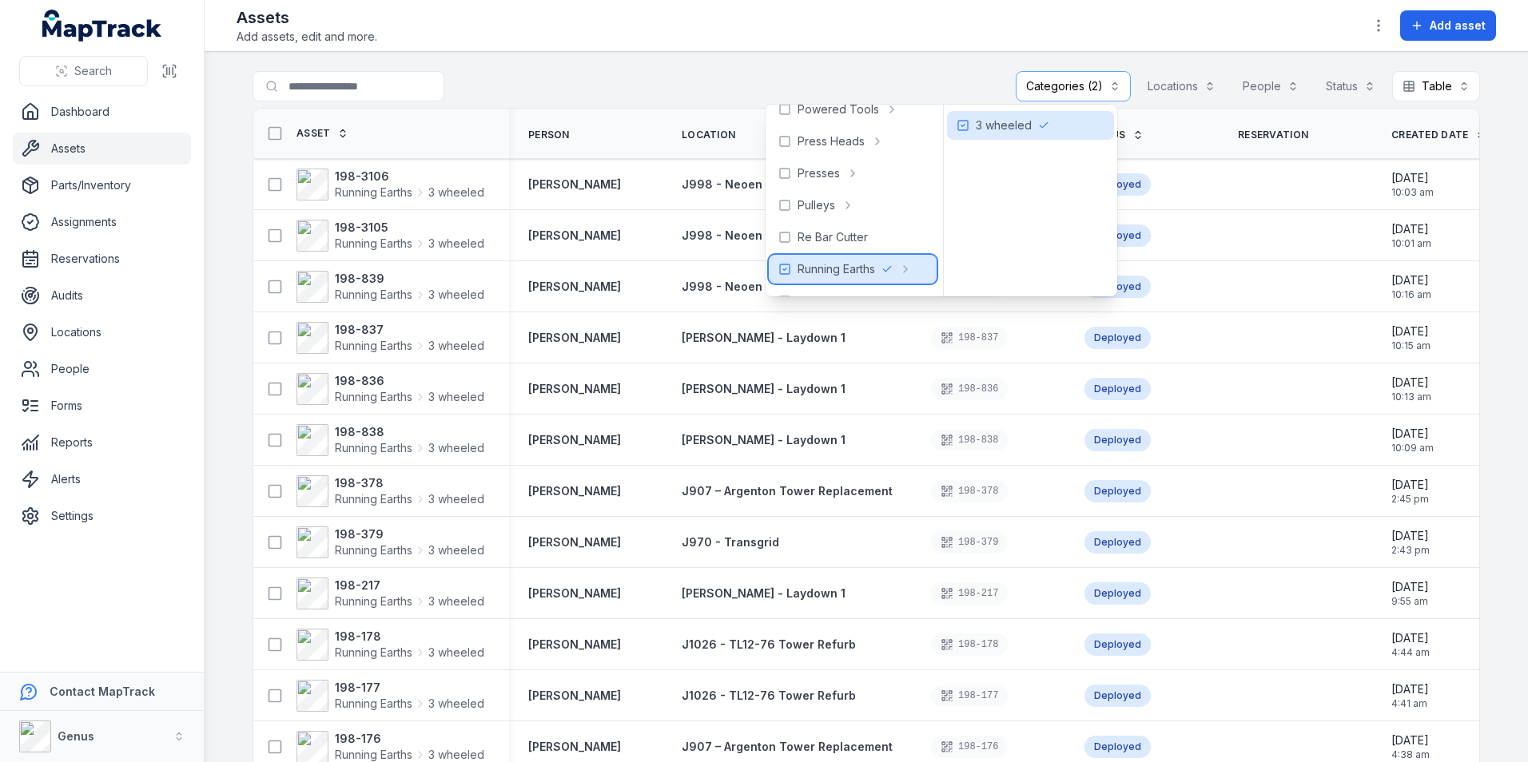
click at [789, 267] on icon at bounding box center [784, 269] width 13 height 13
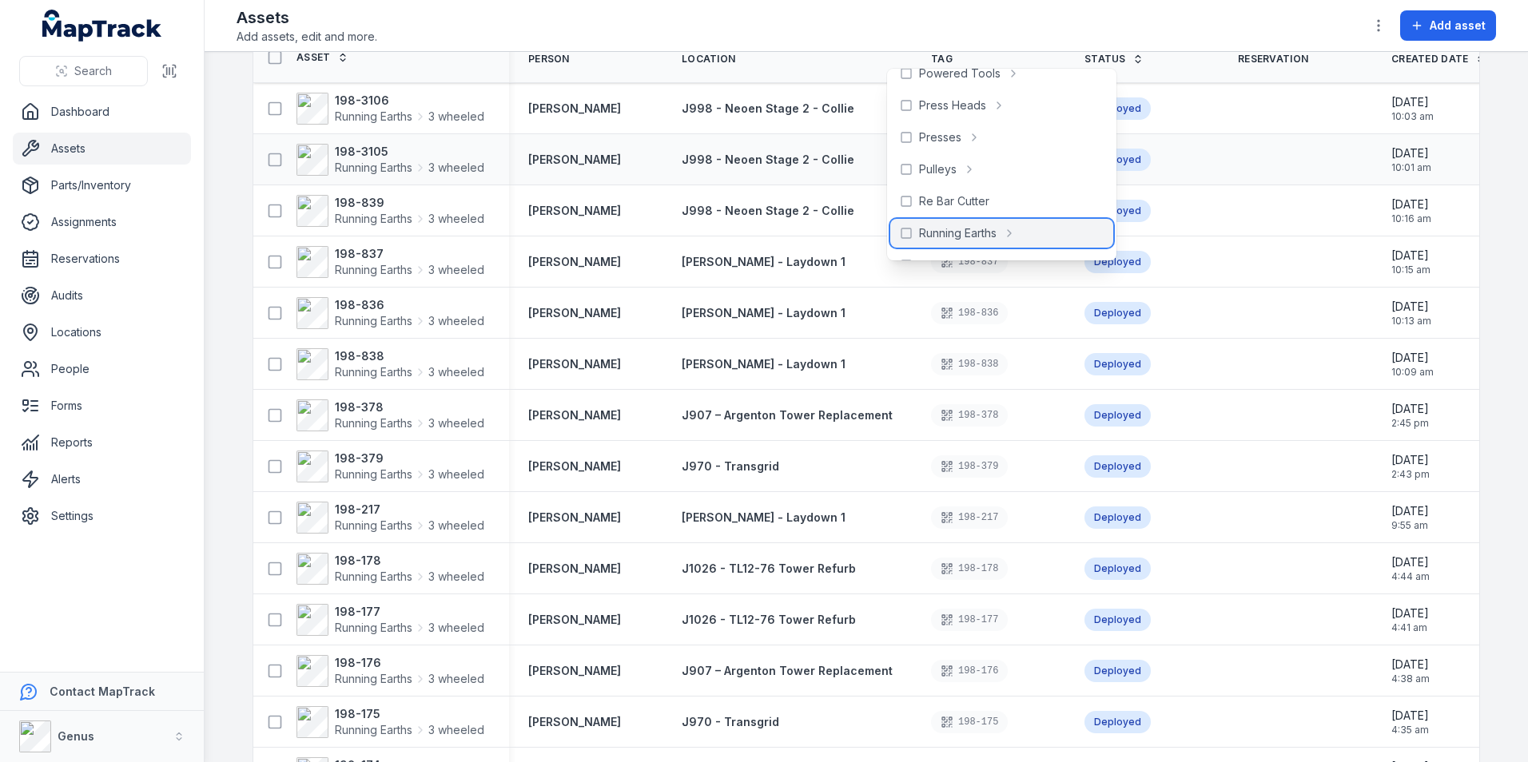
scroll to position [160, 0]
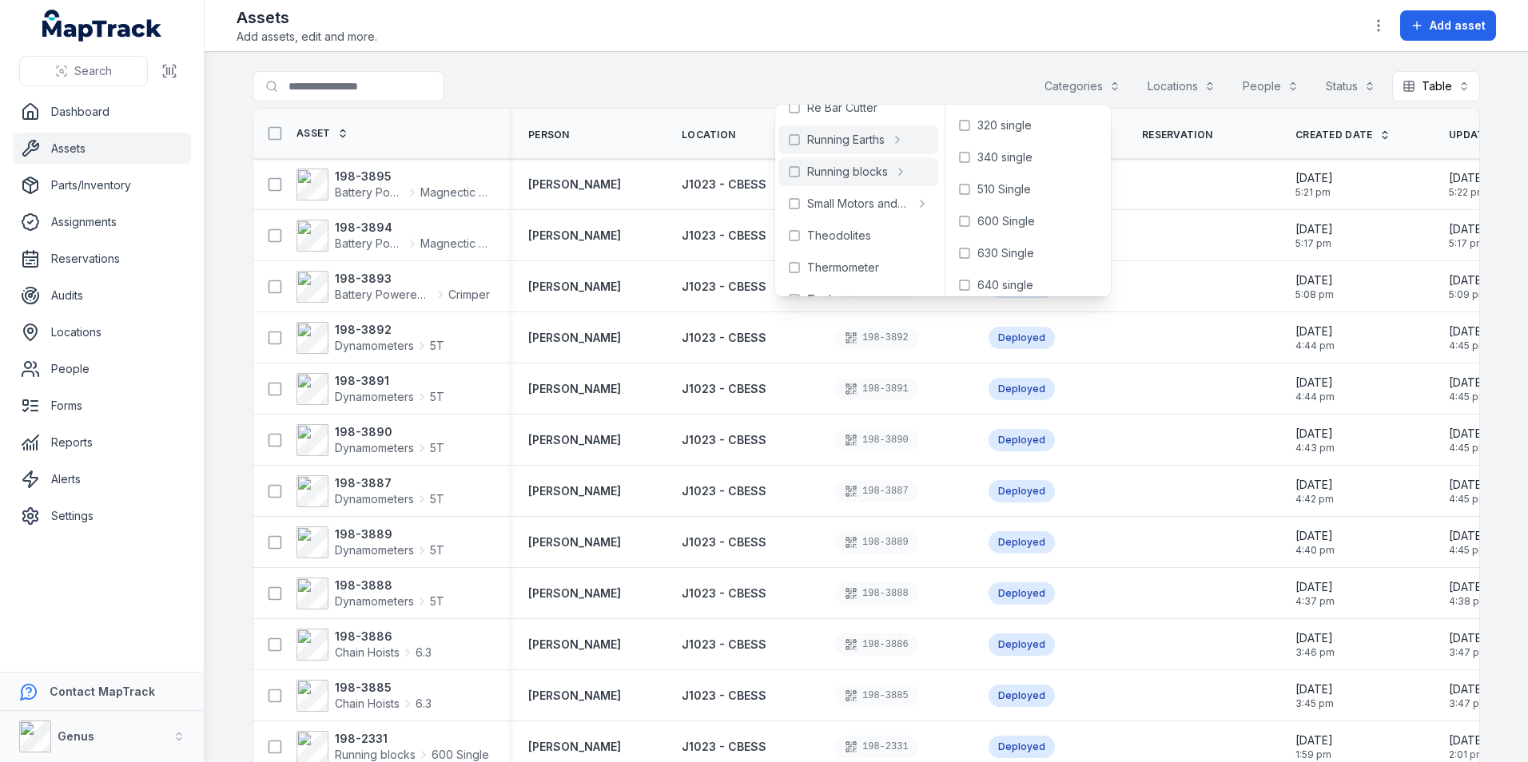
scroll to position [1047, 0]
click at [830, 127] on span "Running blocks" at bounding box center [847, 133] width 81 height 16
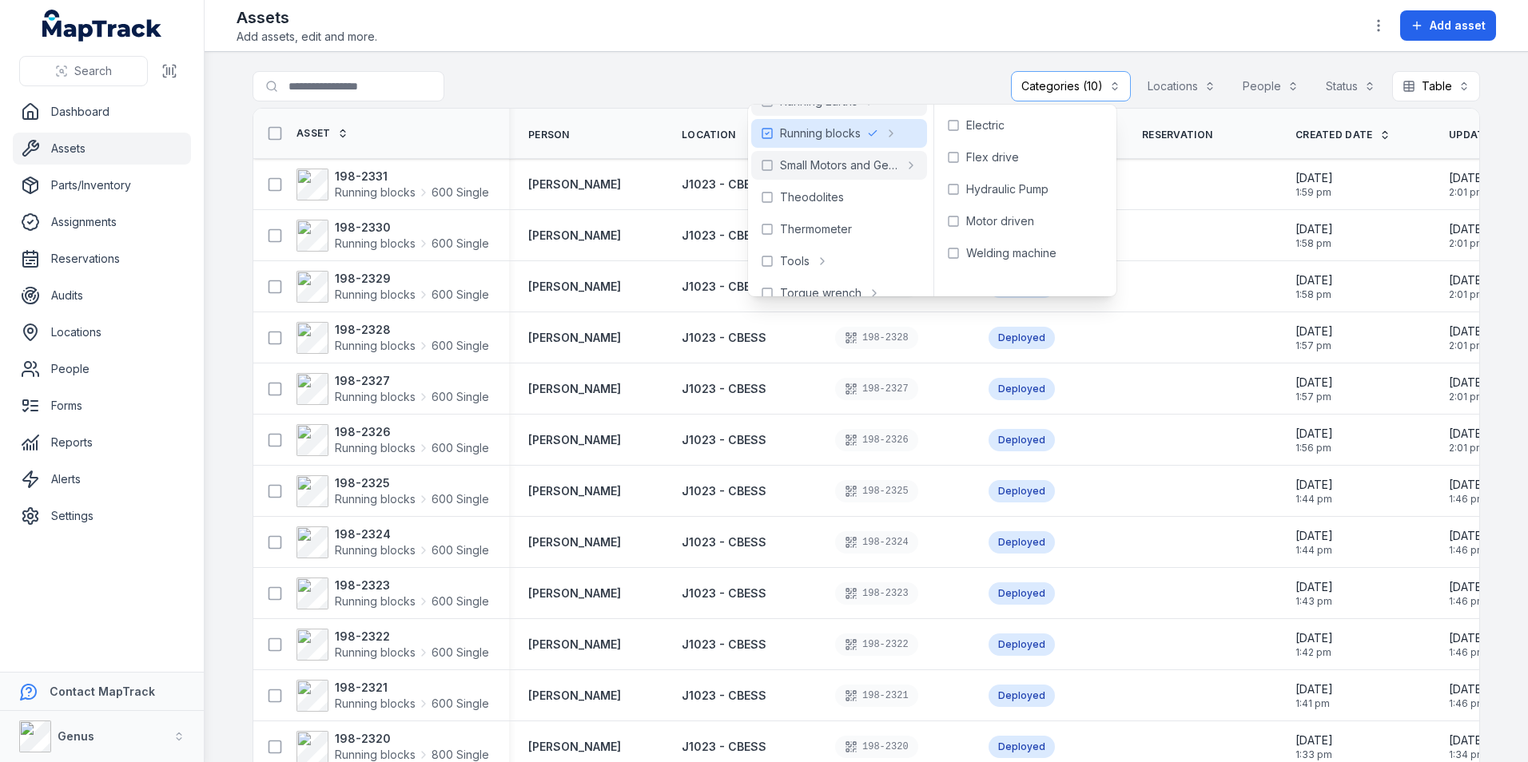
click at [873, 66] on main "**********" at bounding box center [867, 407] width 1324 height 711
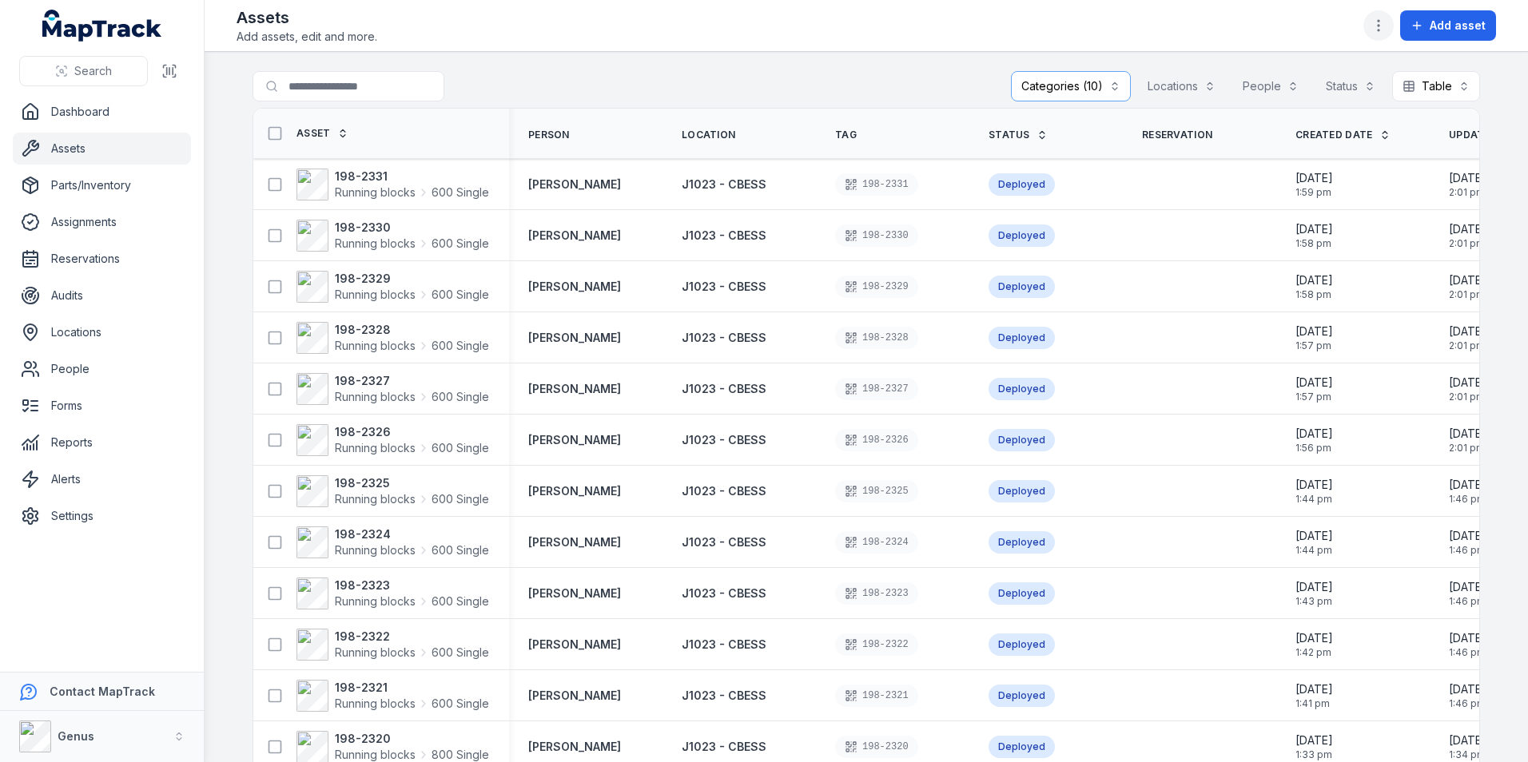
click at [1378, 22] on icon "button" at bounding box center [1379, 26] width 16 height 16
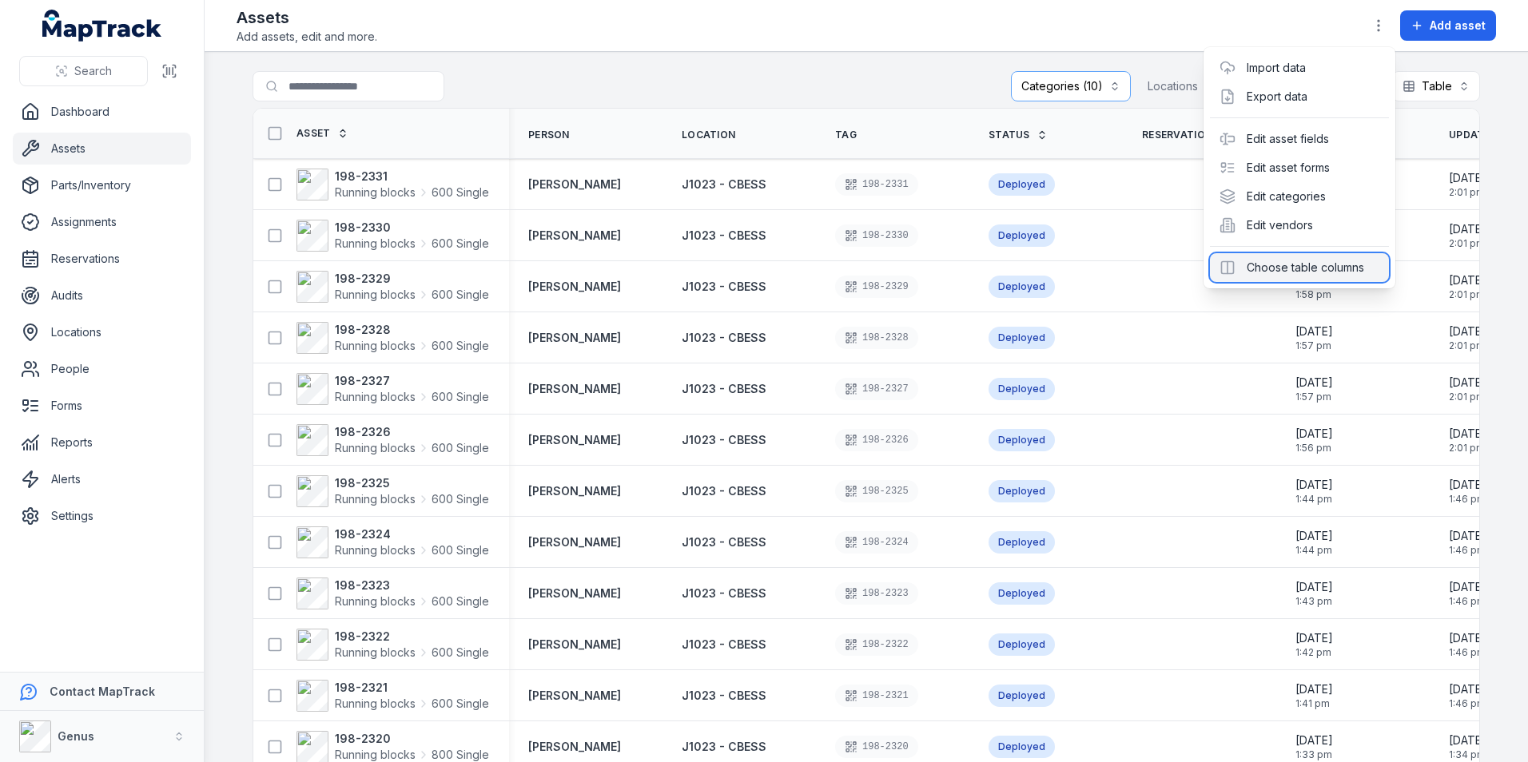
click at [1268, 261] on div "Choose table columns" at bounding box center [1299, 267] width 179 height 29
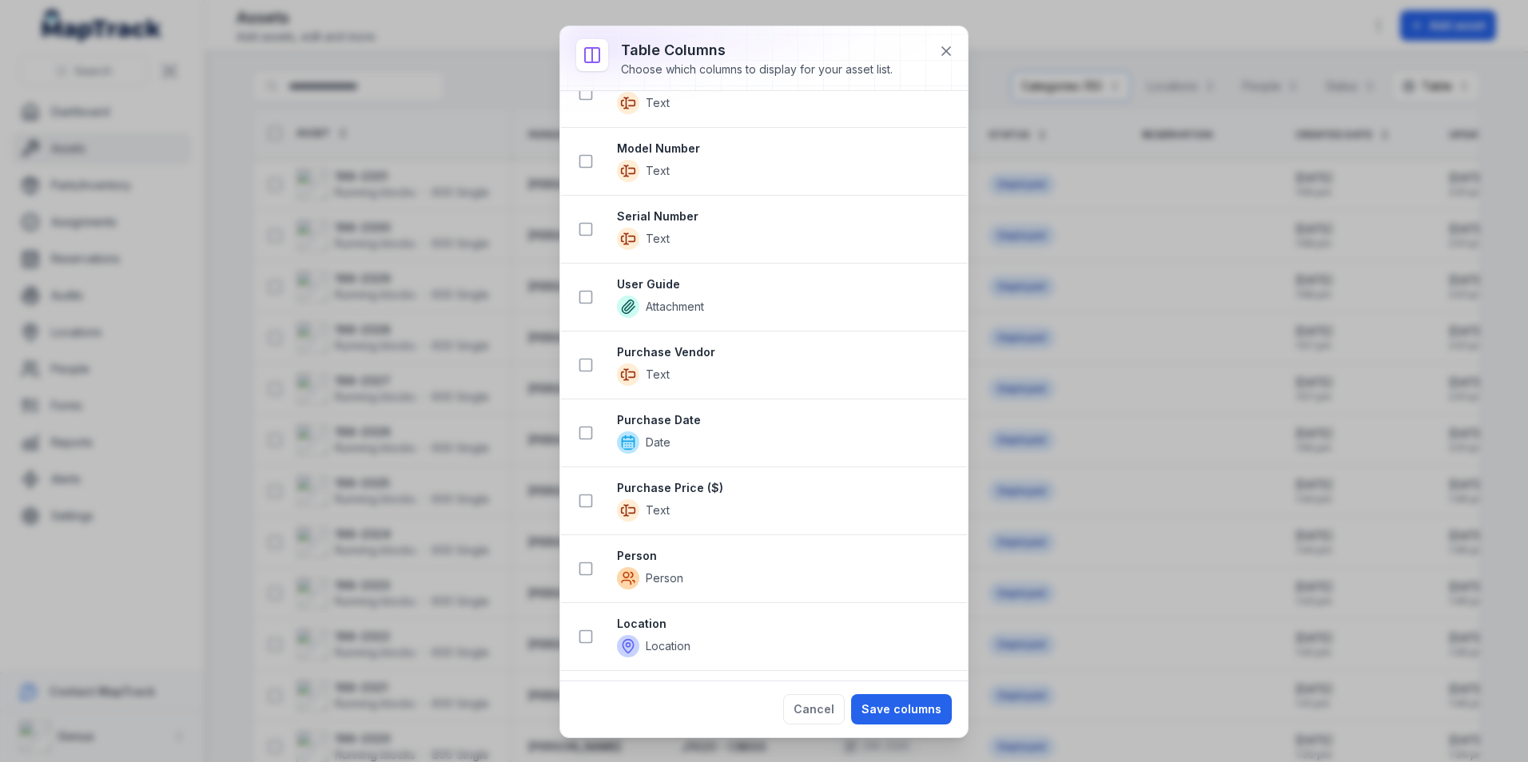
scroll to position [480, 0]
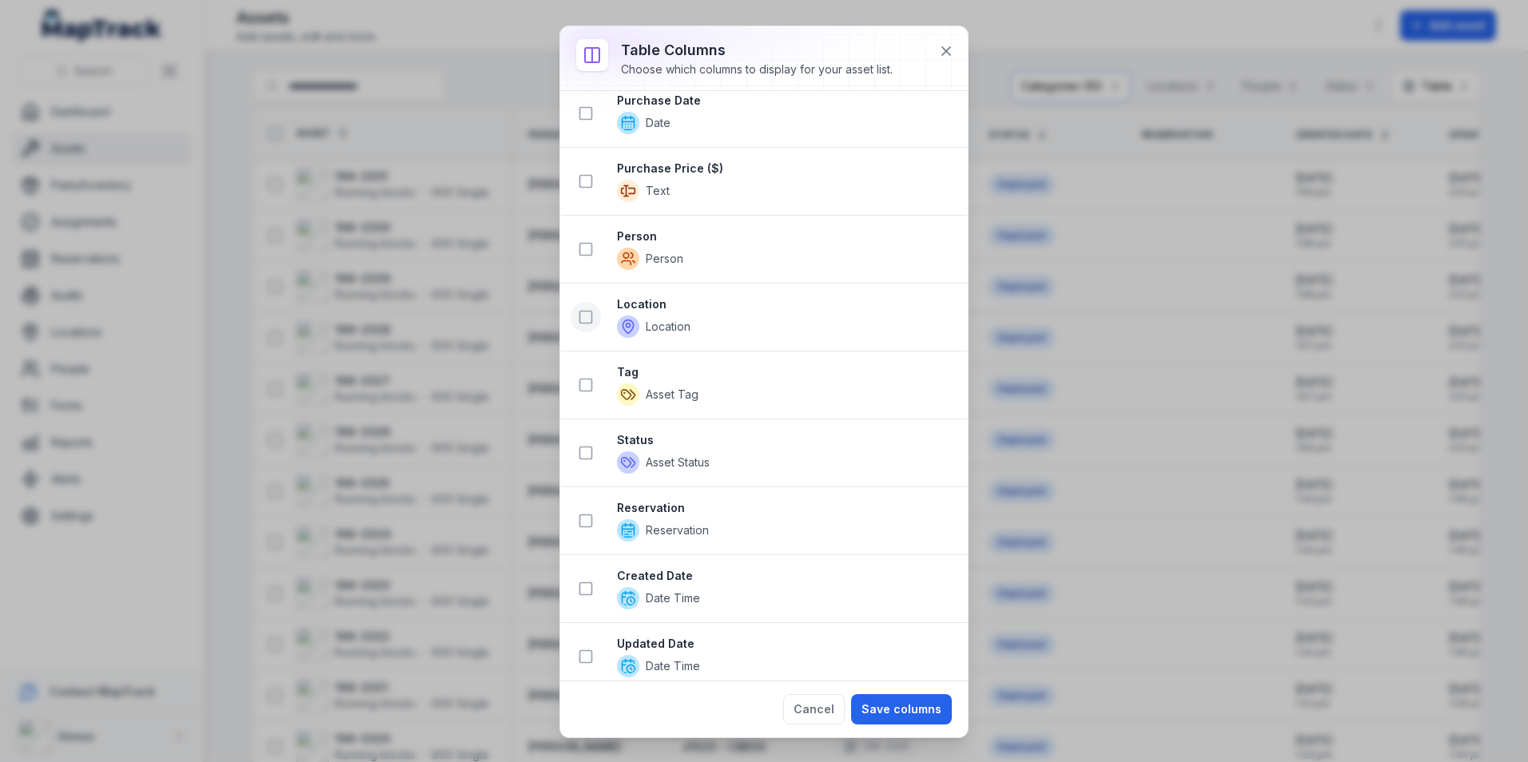
click at [588, 315] on icon at bounding box center [586, 317] width 16 height 16
click at [585, 378] on icon at bounding box center [586, 385] width 16 height 16
click at [583, 244] on rect at bounding box center [586, 250] width 12 height 12
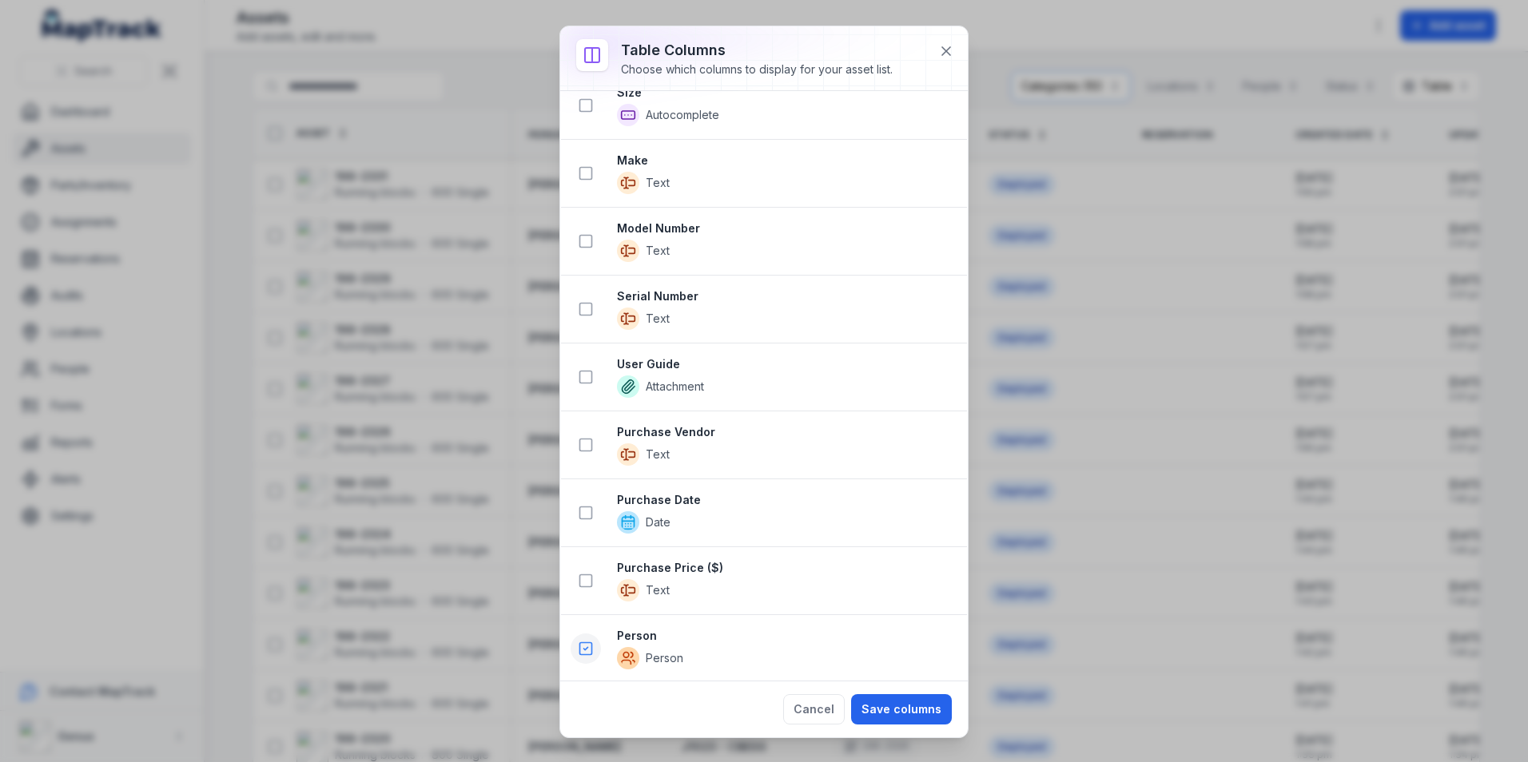
scroll to position [270, 0]
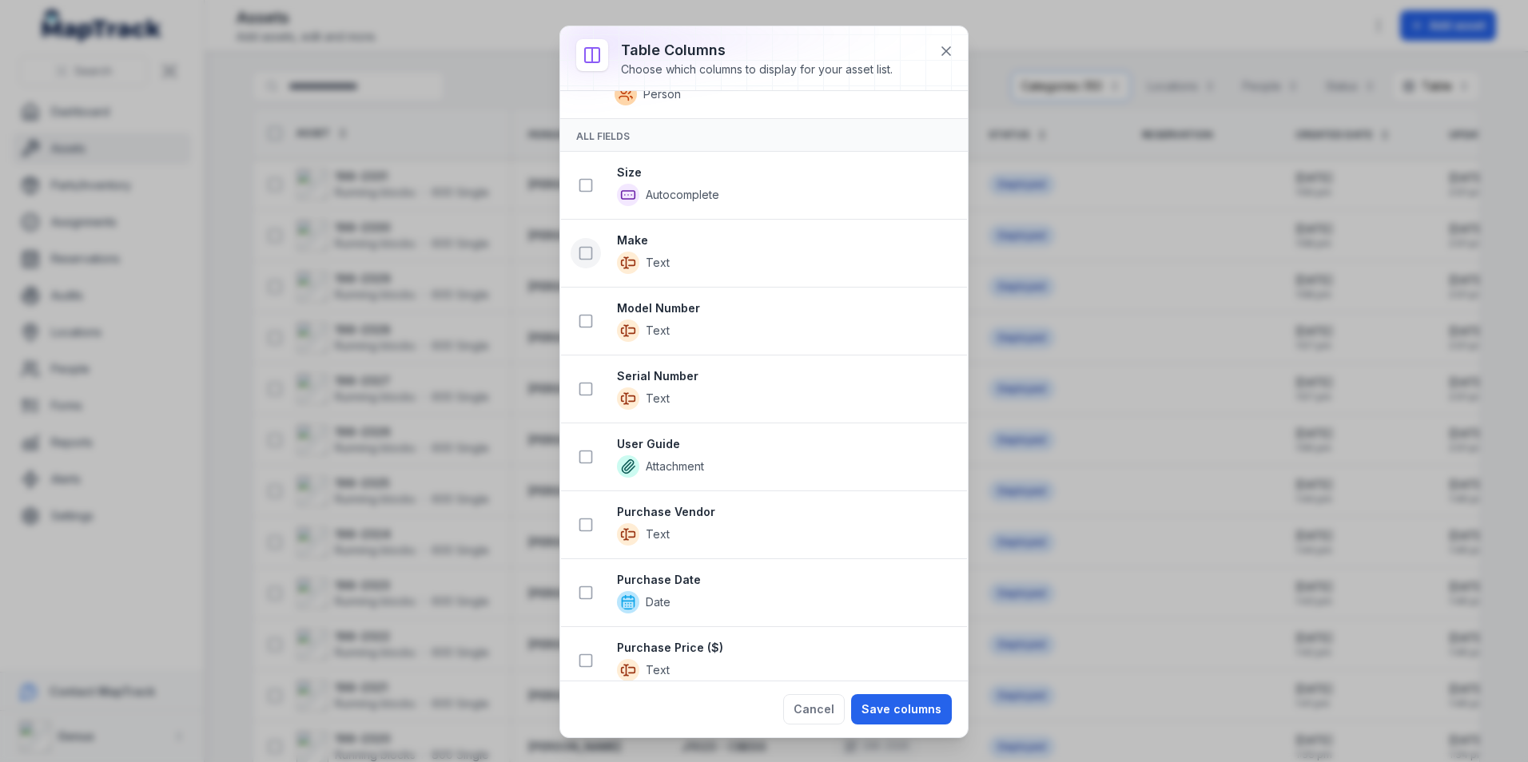
click at [587, 255] on icon at bounding box center [586, 253] width 16 height 16
click at [583, 384] on rect at bounding box center [586, 390] width 12 height 12
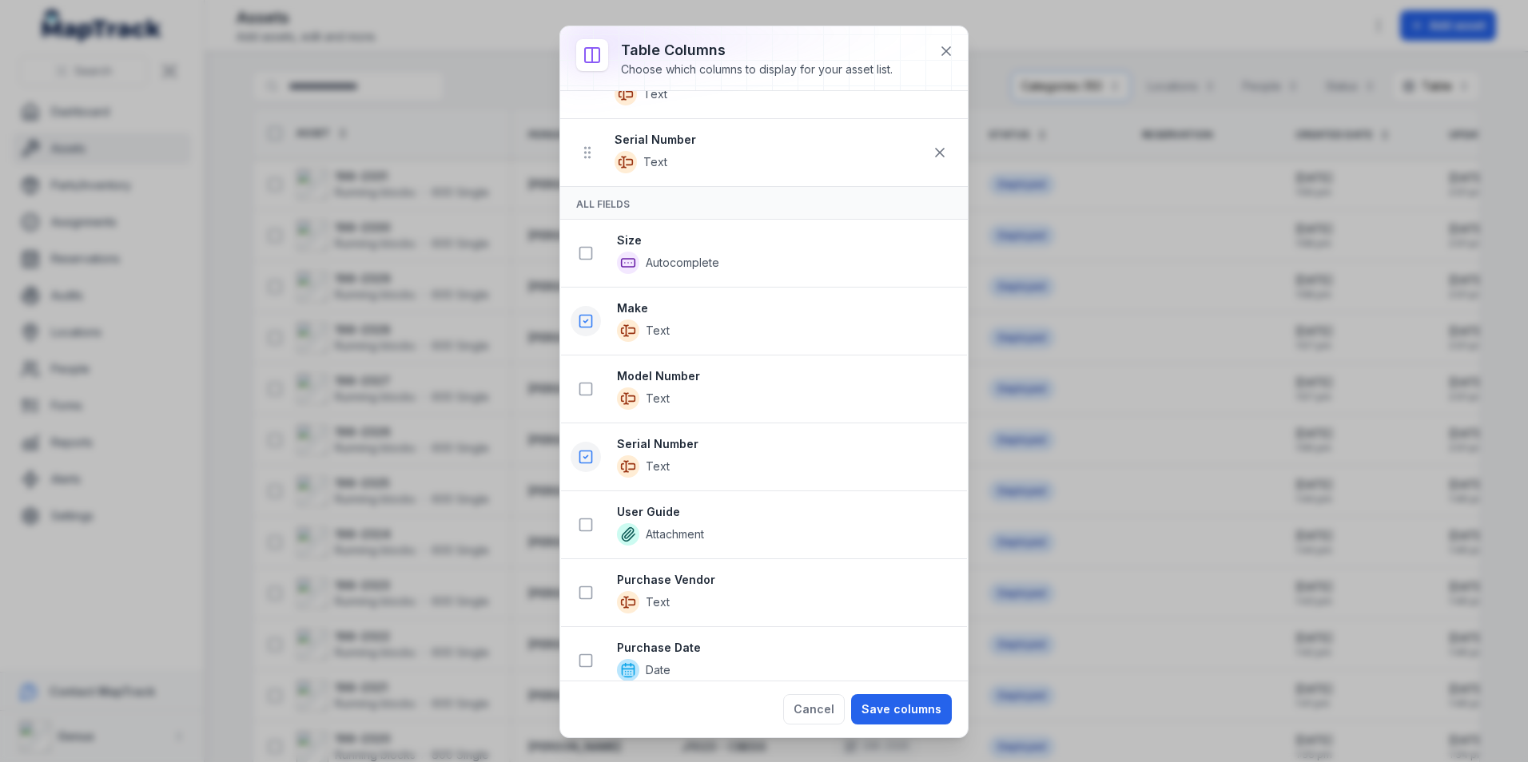
scroll to position [406, 0]
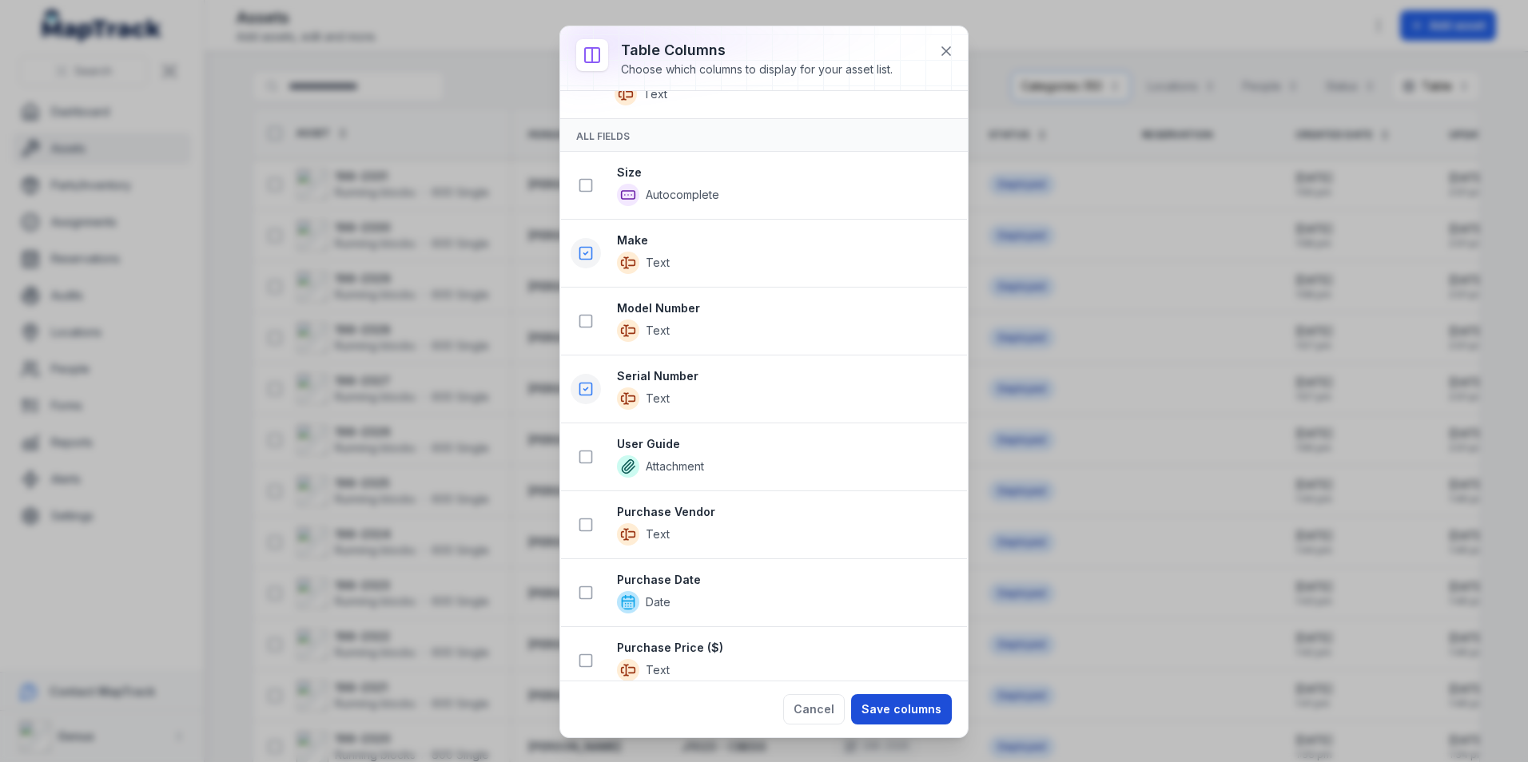
click at [920, 706] on button "Save columns" at bounding box center [901, 710] width 101 height 30
